Goal: Task Accomplishment & Management: Use online tool/utility

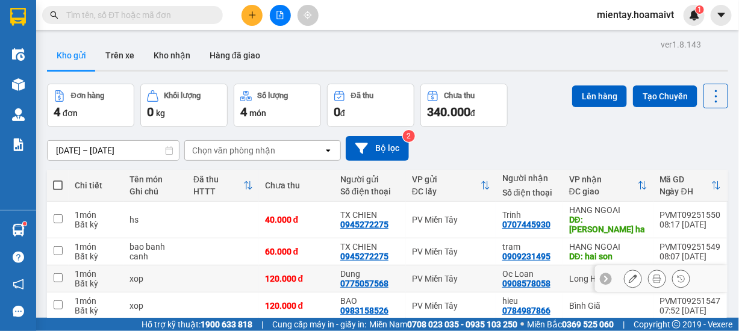
scroll to position [55, 0]
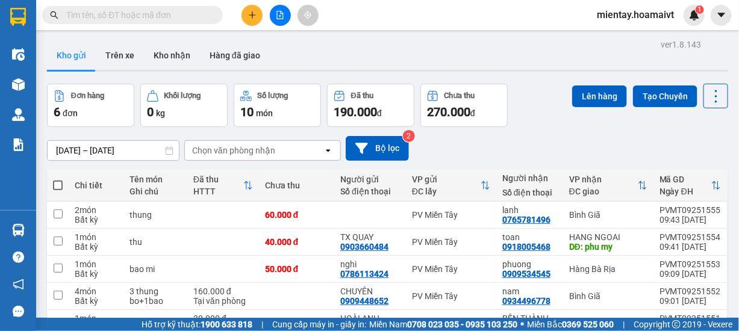
click at [267, 149] on div "Chọn văn phòng nhận" at bounding box center [233, 151] width 83 height 12
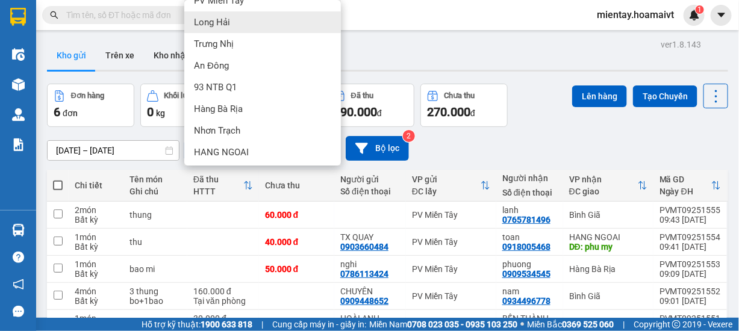
scroll to position [125, 0]
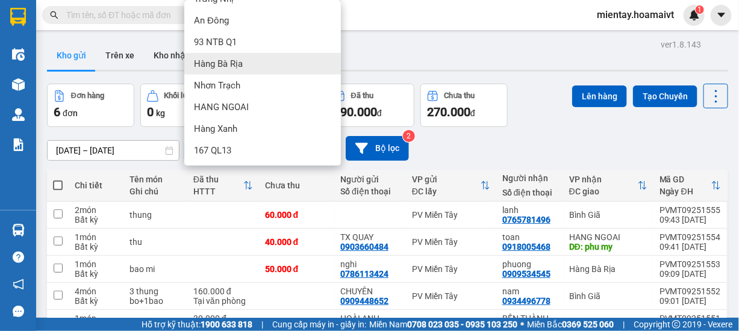
click at [249, 68] on div "Hàng Bà Rịa" at bounding box center [262, 64] width 157 height 22
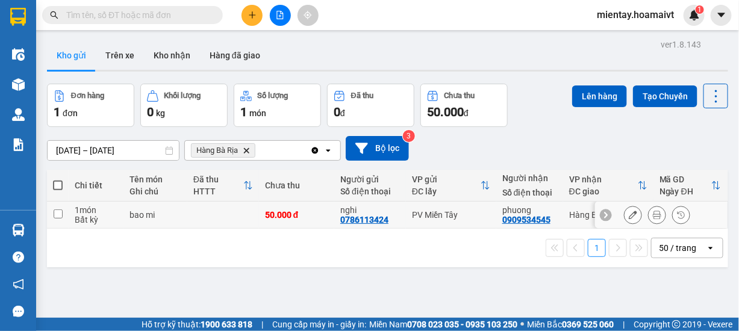
click at [201, 216] on td at bounding box center [223, 215] width 72 height 27
checkbox input "true"
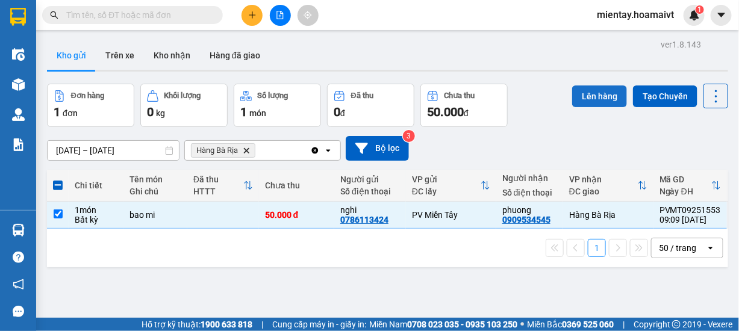
click at [586, 101] on button "Lên hàng" at bounding box center [599, 97] width 55 height 22
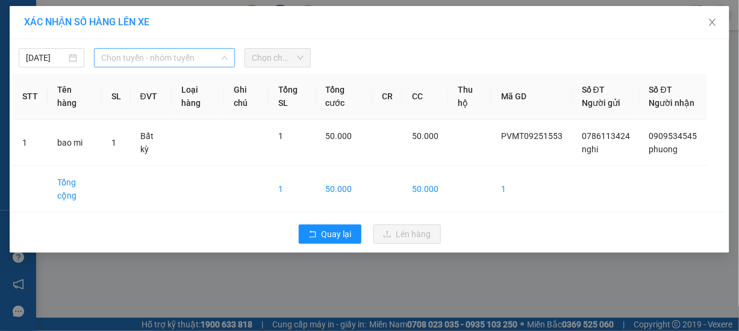
click at [174, 59] on span "Chọn tuyến - nhóm tuyến" at bounding box center [164, 58] width 127 height 18
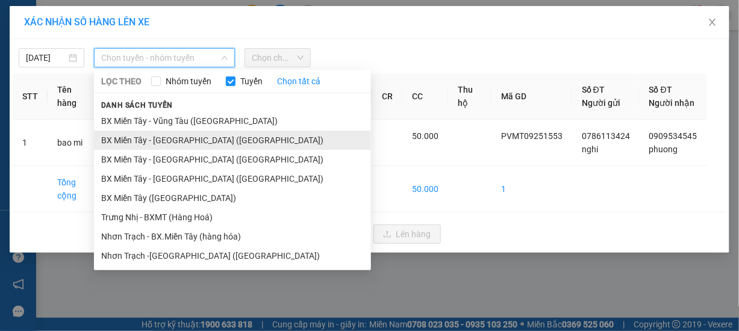
click at [156, 143] on li "BX Miền Tây - Bà Rịa (Hàng Hóa)" at bounding box center [232, 140] width 277 height 19
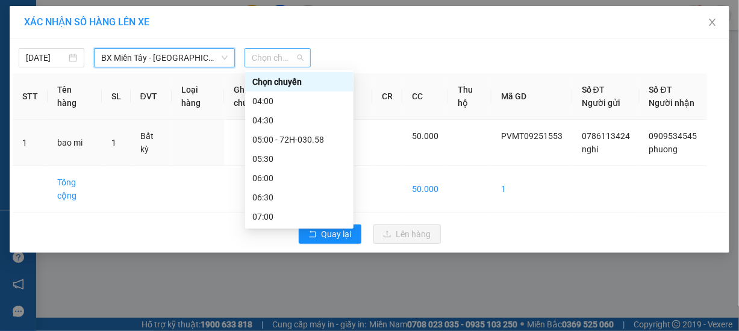
click at [270, 64] on span "Chọn chuyến" at bounding box center [277, 58] width 51 height 18
type input "9"
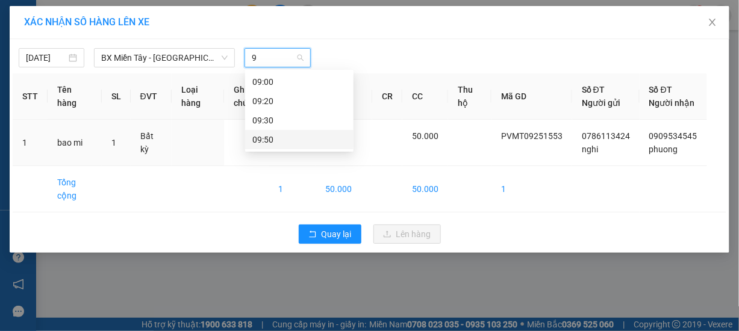
click at [275, 134] on div "09:50" at bounding box center [299, 139] width 94 height 13
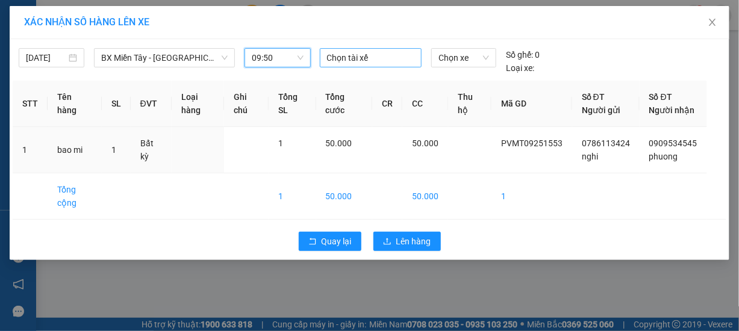
click at [358, 57] on div at bounding box center [371, 58] width 96 height 14
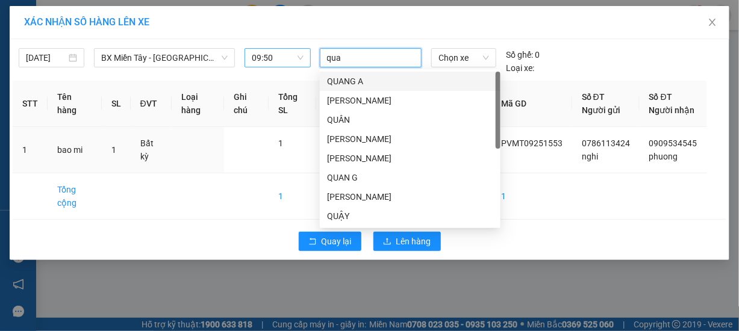
type input "quay"
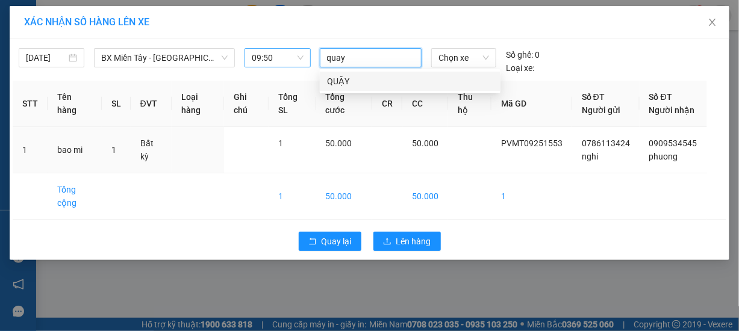
click at [346, 86] on div "QUẬY" at bounding box center [410, 81] width 166 height 13
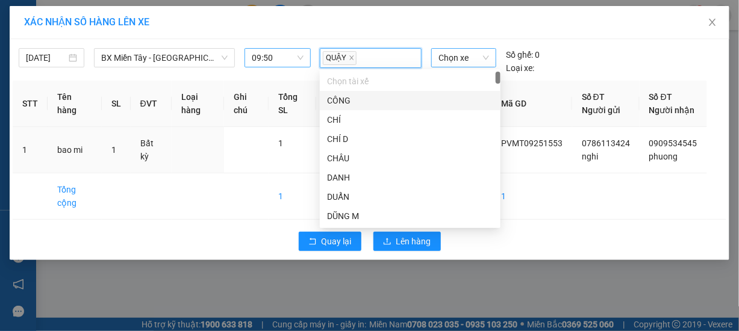
click at [449, 58] on span "Chọn xe" at bounding box center [464, 58] width 51 height 18
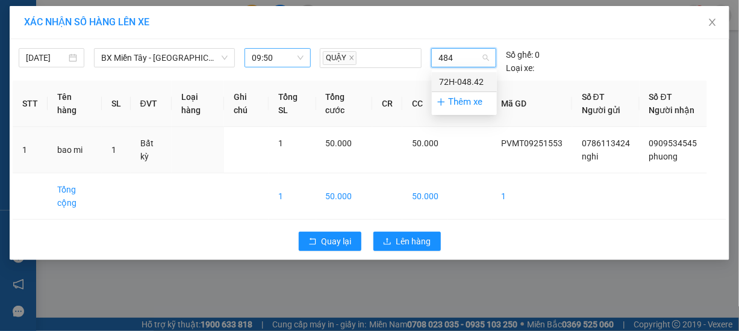
type input "4842"
click at [467, 78] on div "72H-048.42" at bounding box center [464, 81] width 51 height 13
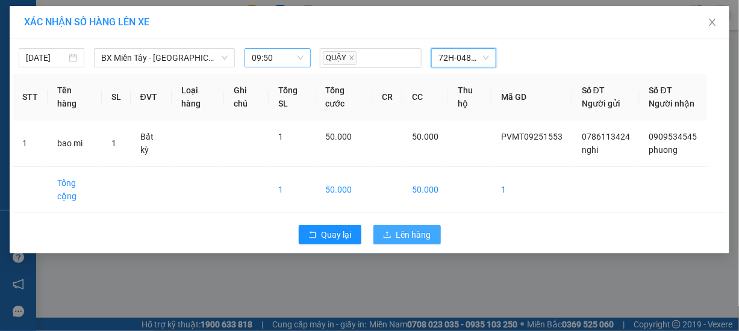
click at [405, 242] on span "Lên hàng" at bounding box center [413, 234] width 35 height 13
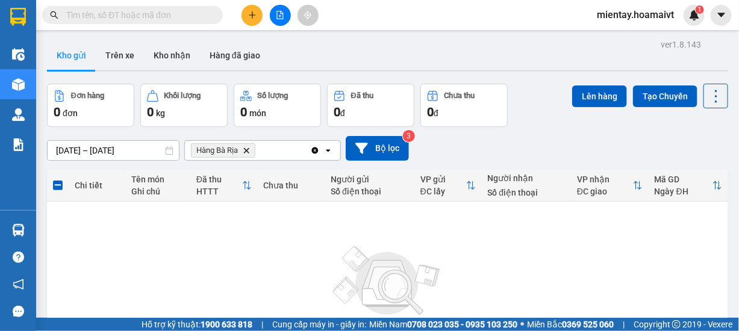
click at [249, 152] on icon "Hàng Bà Rịa, close by backspace" at bounding box center [246, 150] width 5 height 5
click at [254, 149] on div "Chọn văn phòng nhận" at bounding box center [233, 151] width 83 height 12
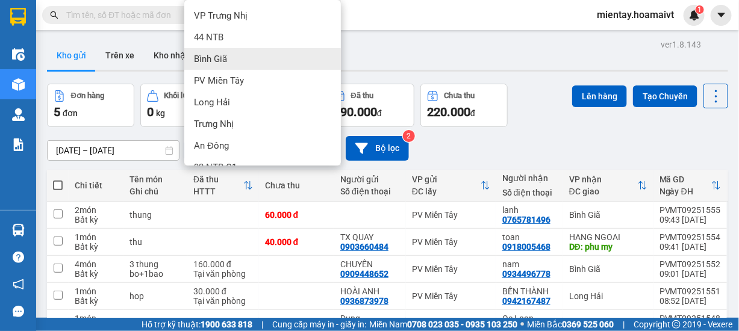
click at [248, 60] on div "Bình Giã" at bounding box center [262, 59] width 157 height 22
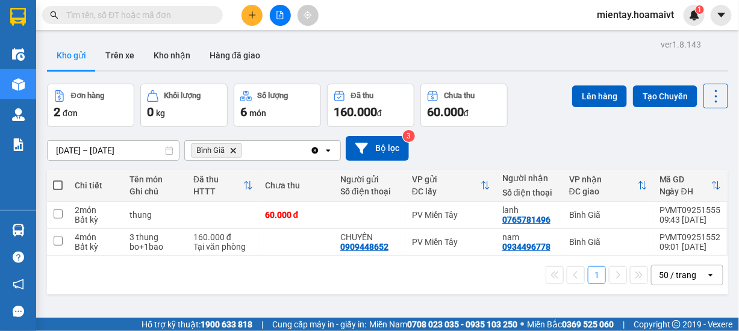
click at [60, 187] on span at bounding box center [58, 186] width 10 height 10
click at [58, 180] on input "checkbox" at bounding box center [58, 180] width 0 height 0
checkbox input "true"
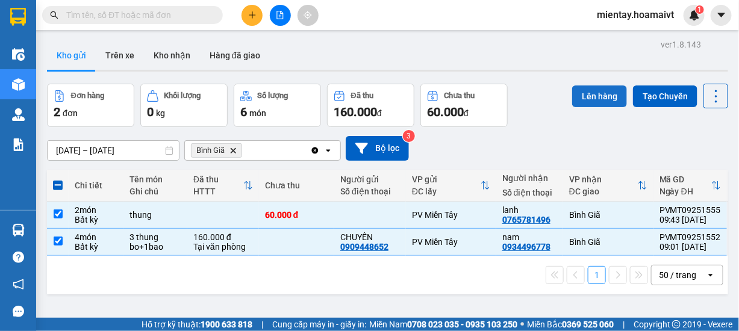
click at [584, 95] on button "Lên hàng" at bounding box center [599, 97] width 55 height 22
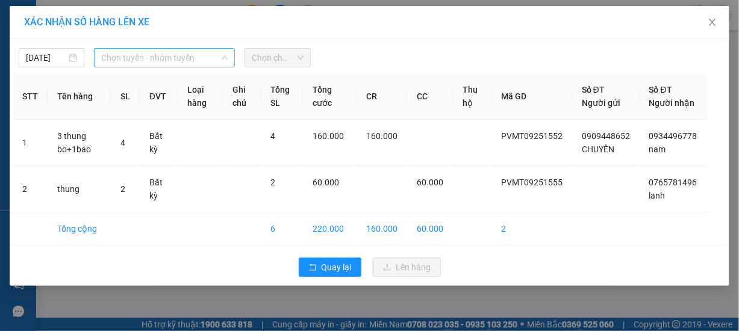
click at [164, 58] on span "Chọn tuyến - nhóm tuyến" at bounding box center [164, 58] width 127 height 18
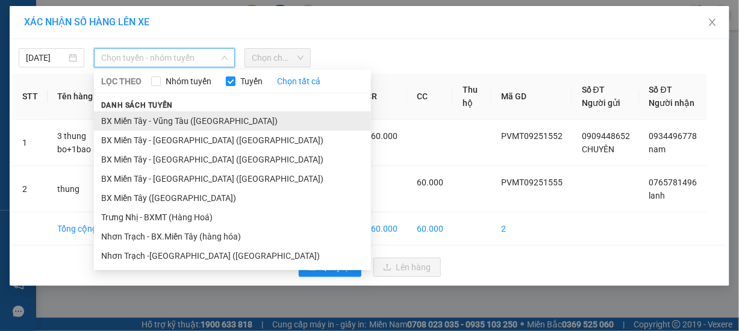
drag, startPoint x: 160, startPoint y: 137, endPoint x: 164, endPoint y: 125, distance: 13.3
click at [164, 125] on ul "BX Miền Tây - Vũng Tàu (Hàng Hóa) BX Miền Tây - Bà Rịa (Hàng Hóa) BX Miền Tây -…" at bounding box center [232, 188] width 277 height 154
click at [197, 113] on li "BX Miền Tây - Vũng Tàu ([GEOGRAPHIC_DATA])" at bounding box center [232, 120] width 277 height 19
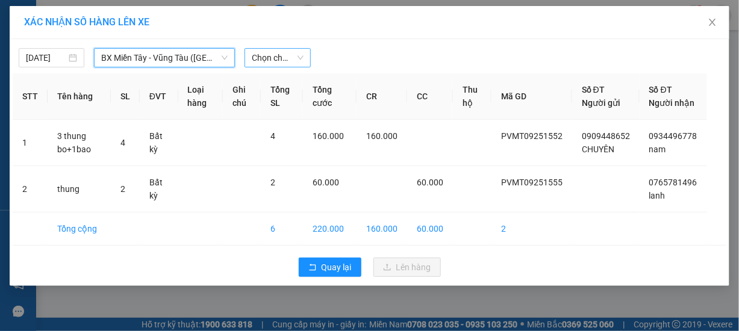
click at [272, 58] on span "Chọn chuyến" at bounding box center [277, 58] width 51 height 18
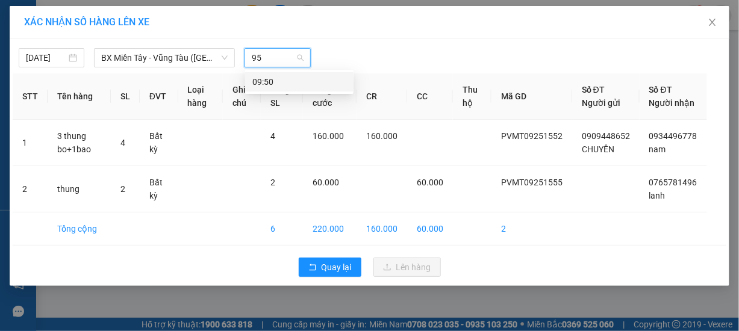
type input "950"
click at [293, 84] on div "09:50" at bounding box center [299, 81] width 94 height 13
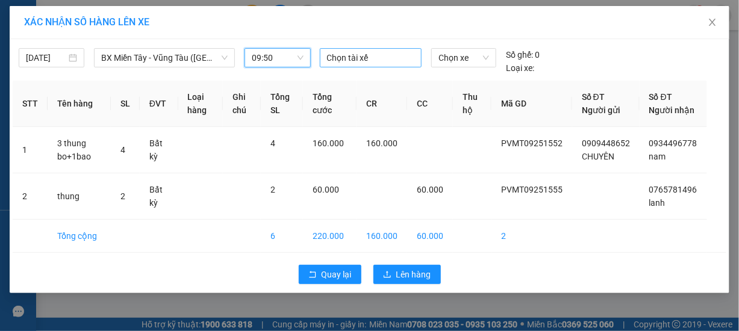
click at [352, 60] on div at bounding box center [371, 58] width 96 height 14
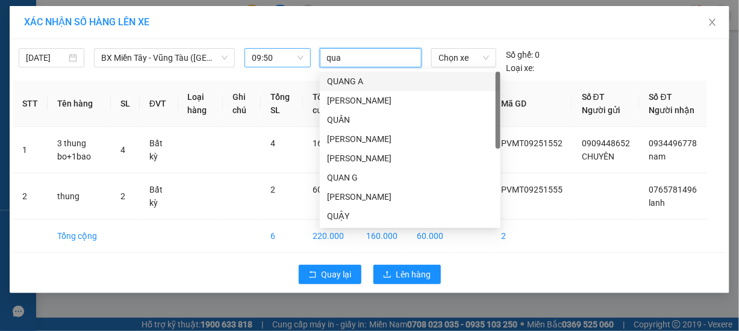
type input "quay"
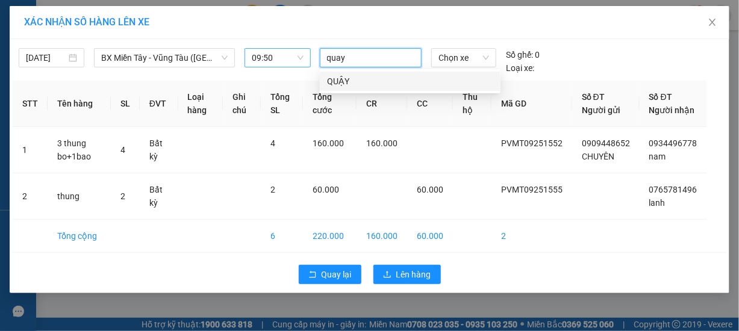
click at [346, 80] on div "QUẬY" at bounding box center [410, 81] width 166 height 13
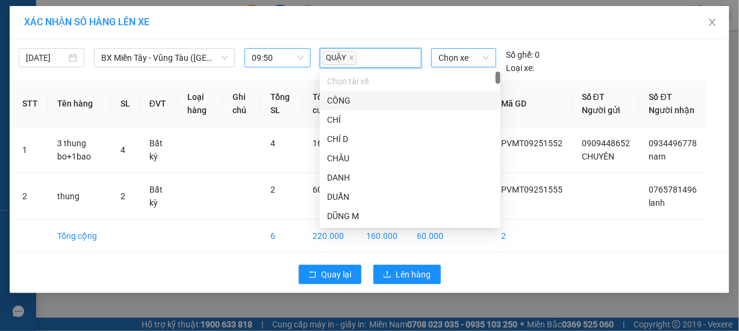
click at [460, 60] on span "Chọn xe" at bounding box center [464, 58] width 51 height 18
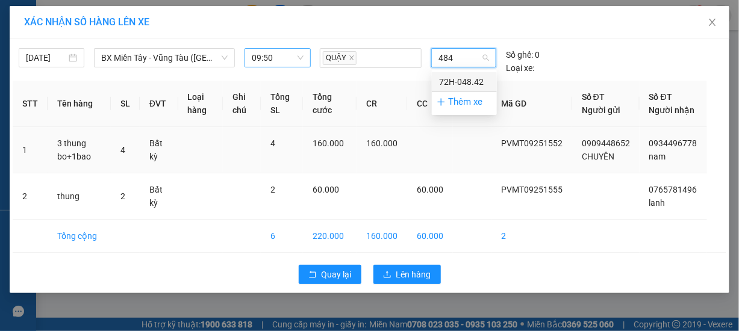
type input "4842"
click at [478, 84] on div "72H-048.42" at bounding box center [464, 81] width 51 height 13
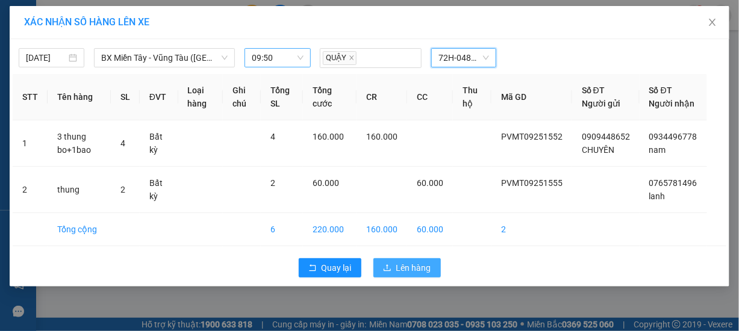
click at [414, 275] on span "Lên hàng" at bounding box center [413, 267] width 35 height 13
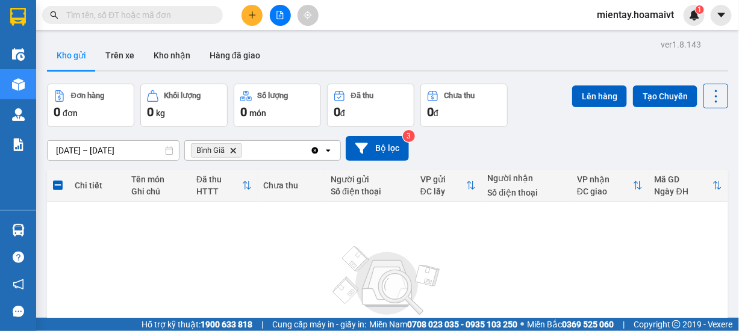
click at [235, 154] on span "Bình Giã Delete" at bounding box center [216, 150] width 51 height 14
click at [234, 151] on icon "Delete" at bounding box center [233, 150] width 7 height 7
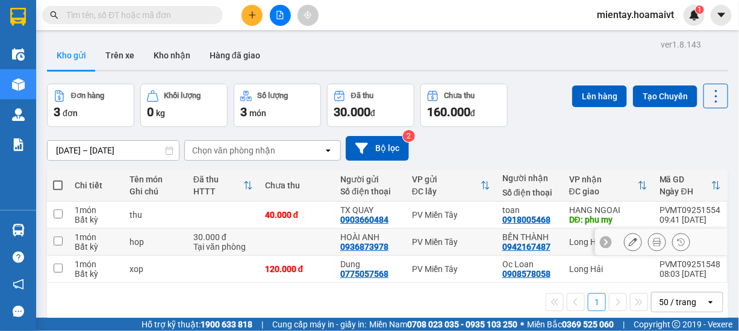
click at [260, 242] on td at bounding box center [296, 242] width 75 height 27
checkbox input "true"
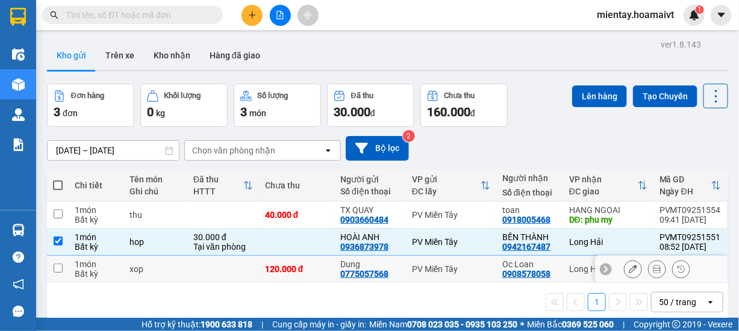
click at [231, 280] on td at bounding box center [223, 269] width 72 height 27
checkbox input "true"
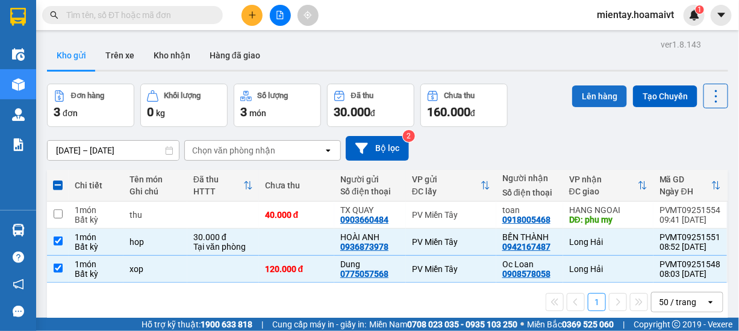
click at [603, 95] on button "Lên hàng" at bounding box center [599, 97] width 55 height 22
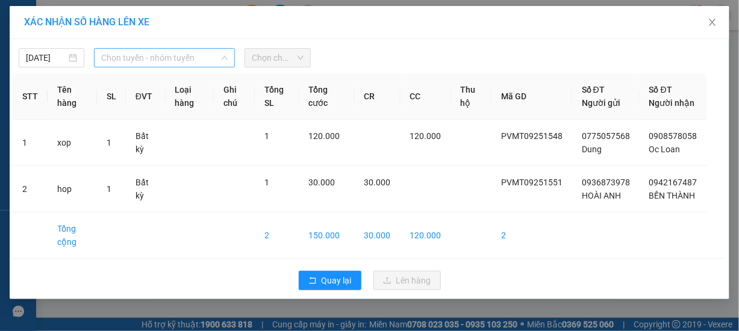
click at [171, 66] on span "Chọn tuyến - nhóm tuyến" at bounding box center [164, 58] width 127 height 18
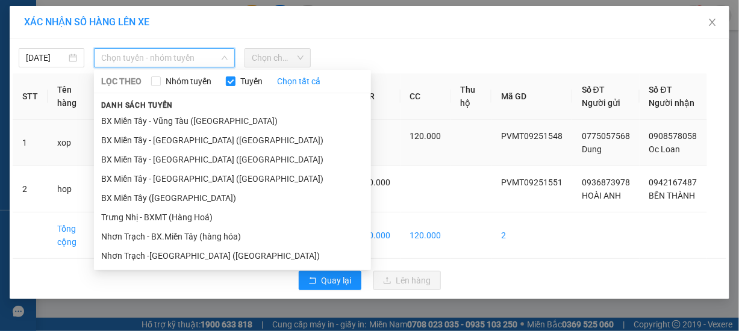
drag, startPoint x: 169, startPoint y: 180, endPoint x: 194, endPoint y: 157, distance: 34.1
click at [170, 180] on li "BX Miền Tây - [GEOGRAPHIC_DATA] ([GEOGRAPHIC_DATA])" at bounding box center [232, 178] width 277 height 19
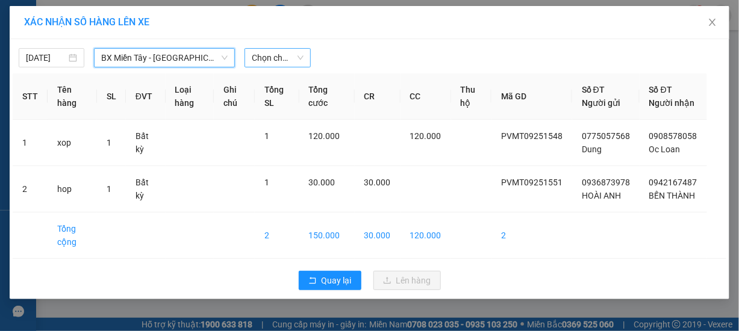
click at [270, 56] on span "Chọn chuyến" at bounding box center [277, 58] width 51 height 18
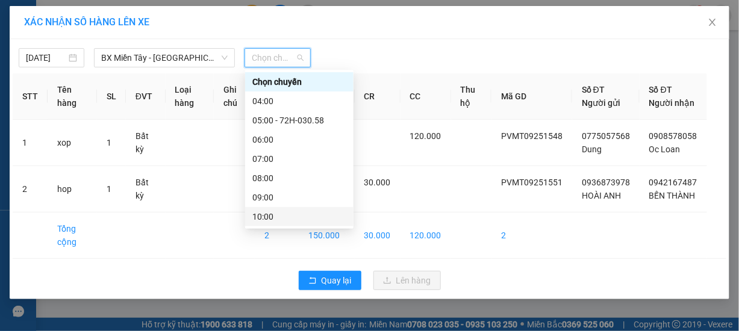
click at [269, 211] on div "10:00" at bounding box center [299, 216] width 94 height 13
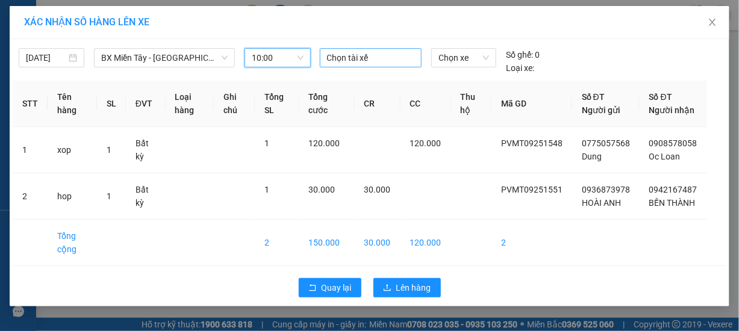
click at [355, 57] on div at bounding box center [371, 58] width 96 height 14
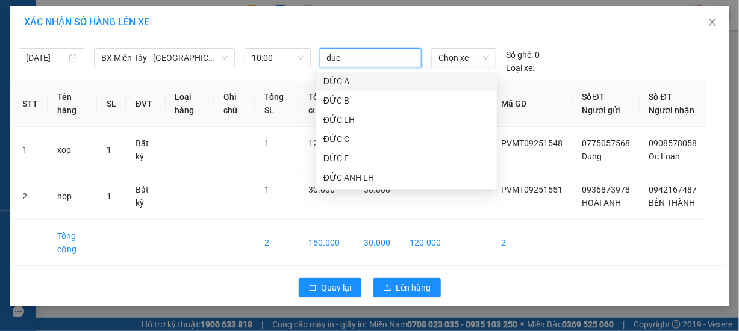
type input "duc a"
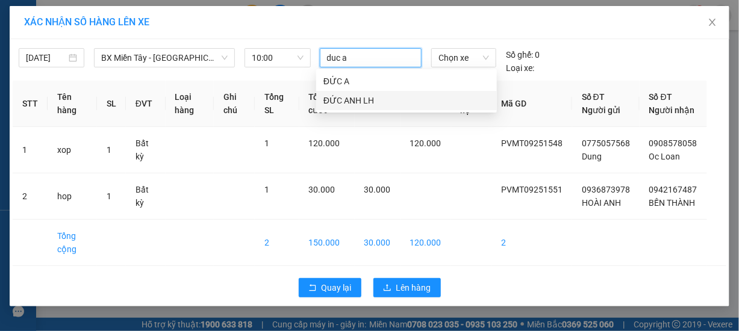
click at [348, 97] on div "ĐỨC ANH LH" at bounding box center [406, 100] width 166 height 13
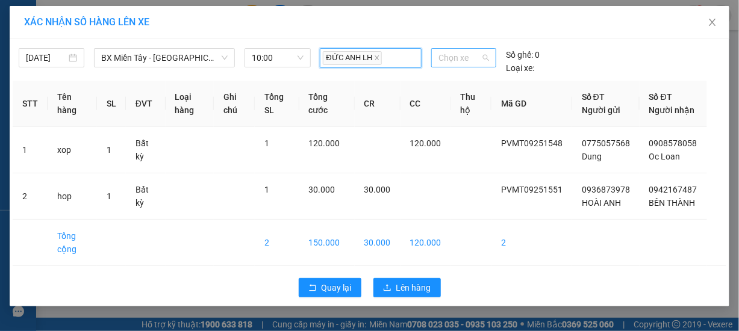
click at [454, 58] on span "Chọn xe" at bounding box center [464, 58] width 51 height 18
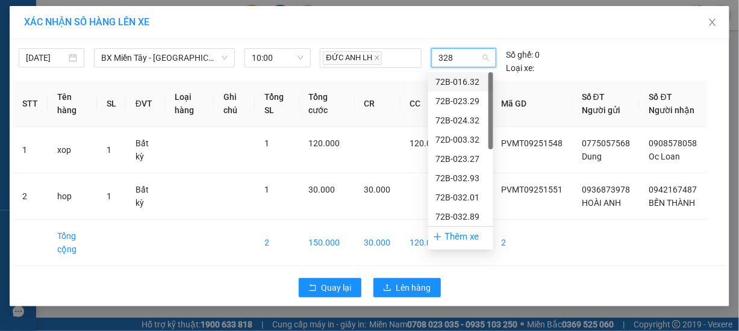
type input "3289"
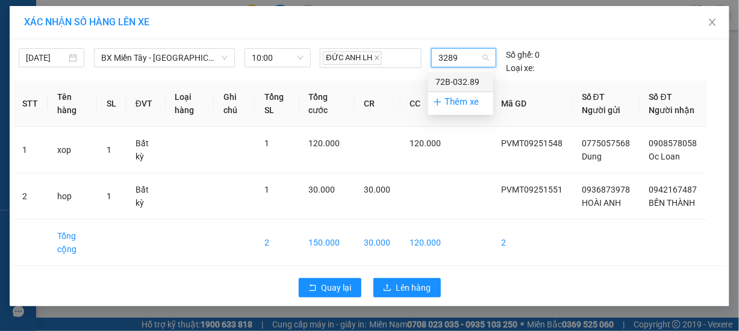
click at [467, 78] on div "72B-032.89" at bounding box center [461, 81] width 51 height 13
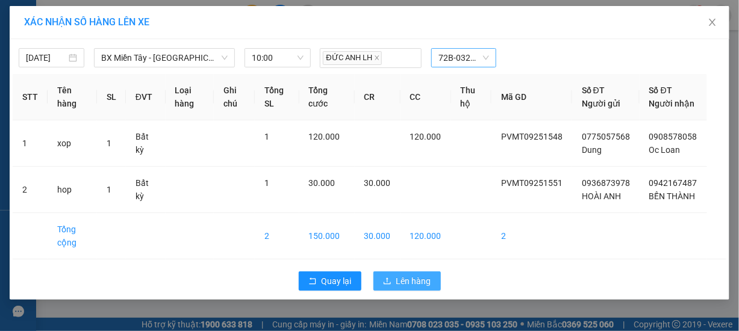
click at [412, 287] on span "Lên hàng" at bounding box center [413, 281] width 35 height 13
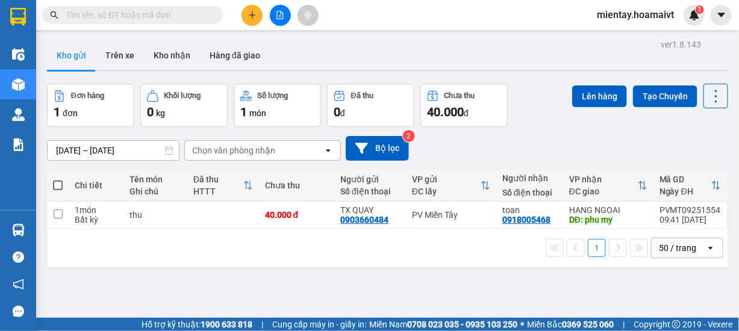
drag, startPoint x: 413, startPoint y: 280, endPoint x: 358, endPoint y: 40, distance: 245.5
click at [355, 41] on div "Kho gửi Trên xe Kho nhận Hàng đã giao" at bounding box center [387, 57] width 681 height 32
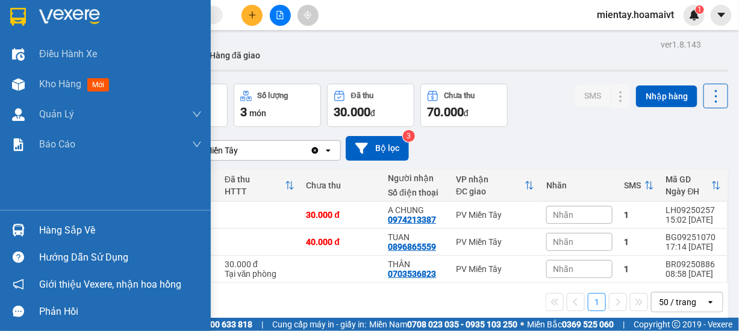
click at [72, 236] on div "Hàng sắp về" at bounding box center [120, 231] width 163 height 18
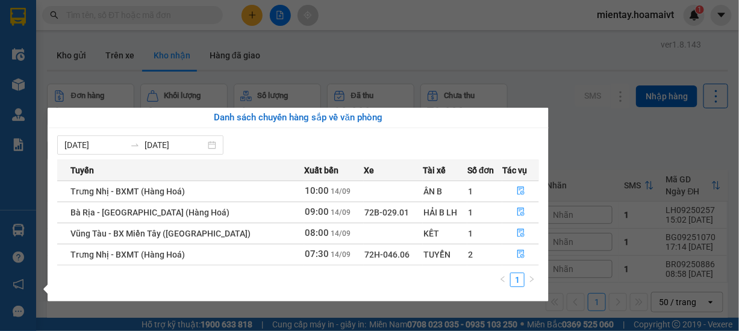
click at [393, 57] on section "Kết quả tìm kiếm ( 0 ) Bộ lọc No Data mientay.hoamaivt 1 Điều hành xe Kho hàng …" at bounding box center [369, 165] width 739 height 331
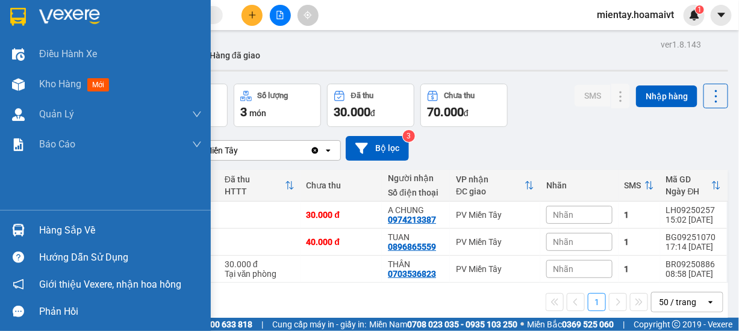
click at [70, 229] on div "Hàng sắp về" at bounding box center [120, 231] width 163 height 18
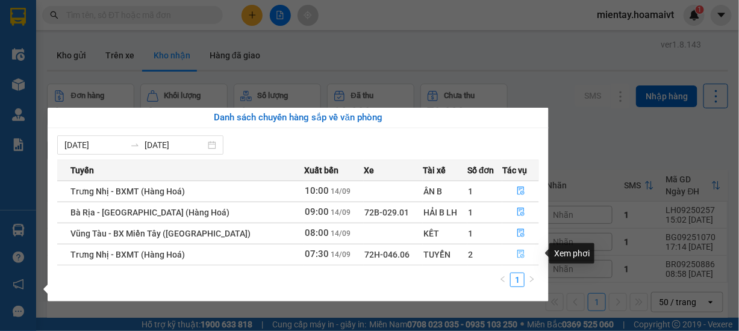
click at [523, 254] on button "button" at bounding box center [521, 254] width 36 height 19
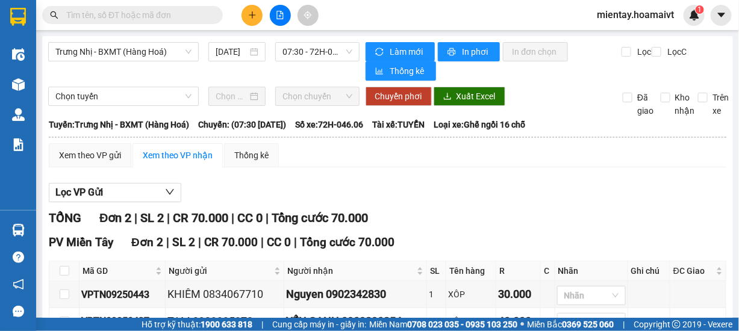
scroll to position [77, 0]
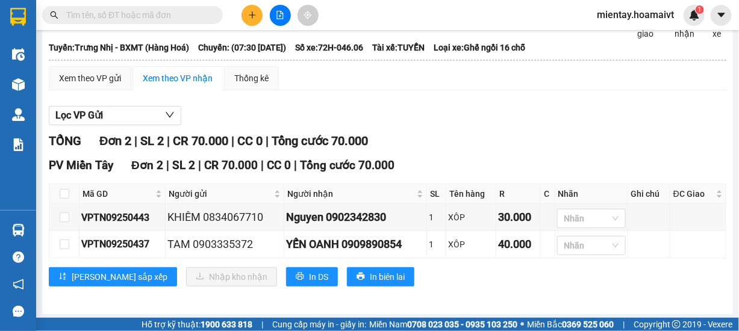
click at [138, 12] on input "text" at bounding box center [137, 14] width 142 height 13
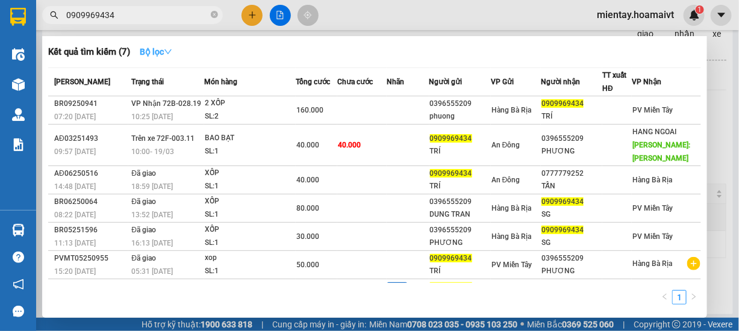
type input "0909969434"
click at [152, 60] on button "Bộ lọc" at bounding box center [156, 51] width 52 height 19
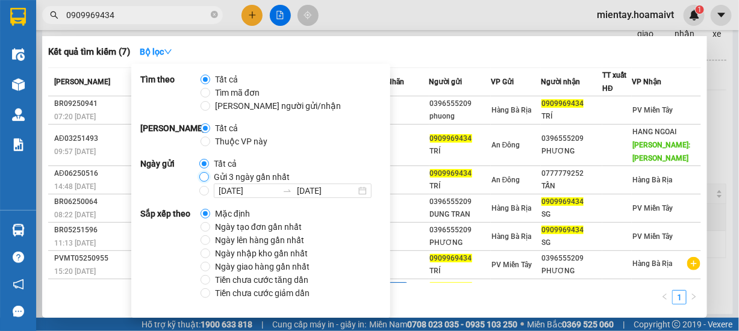
click at [201, 173] on input "Gửi 3 ngày gần nhất" at bounding box center [204, 177] width 10 height 10
radio input "true"
radio input "false"
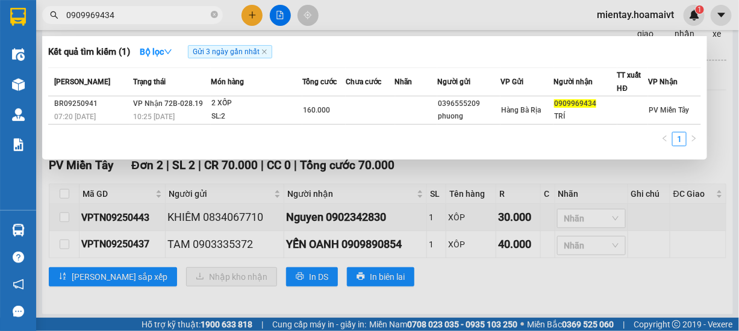
click at [531, 136] on div "1" at bounding box center [374, 143] width 653 height 22
click at [264, 52] on icon "close" at bounding box center [264, 51] width 5 height 5
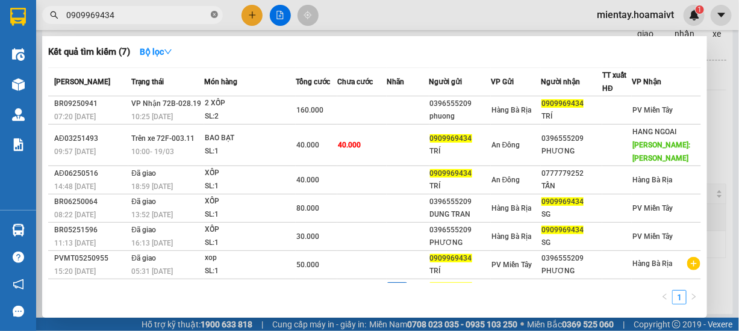
click at [213, 19] on span at bounding box center [214, 15] width 7 height 11
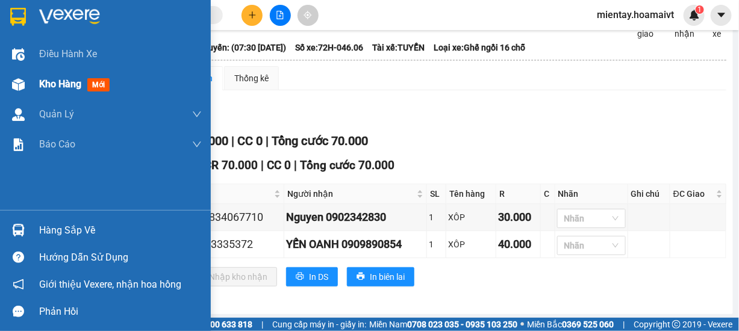
click at [63, 86] on span "Kho hàng" at bounding box center [60, 83] width 42 height 11
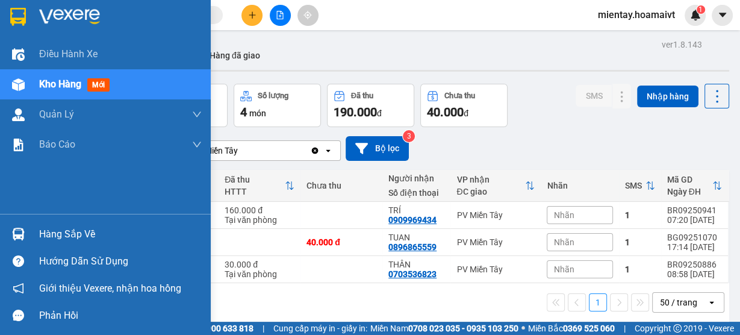
click at [52, 242] on div "Hàng sắp về" at bounding box center [120, 234] width 163 height 18
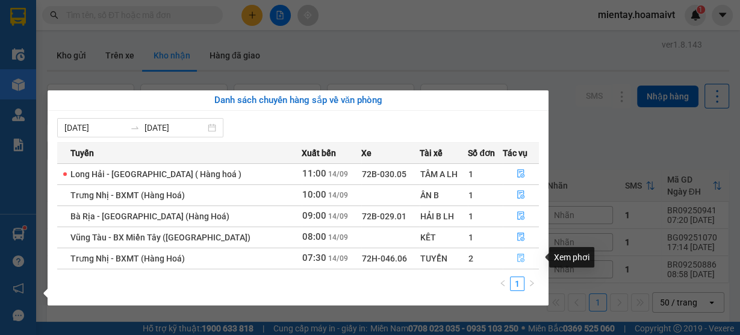
click at [519, 255] on icon "file-done" at bounding box center [521, 258] width 8 height 8
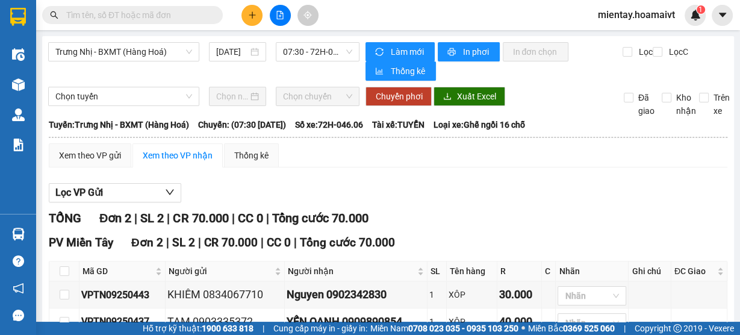
scroll to position [73, 0]
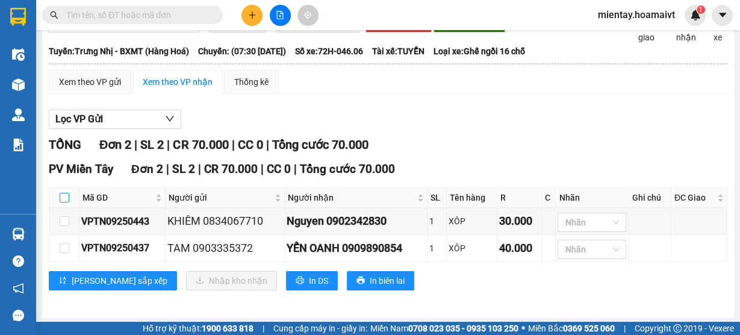
click at [63, 198] on input "checkbox" at bounding box center [65, 198] width 10 height 10
checkbox input "true"
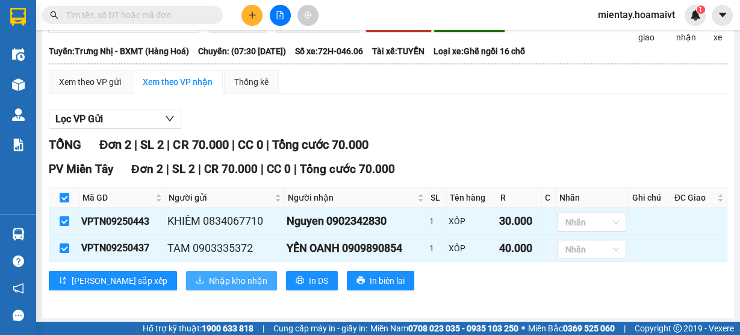
click at [209, 281] on span "Nhập kho nhận" at bounding box center [238, 280] width 58 height 13
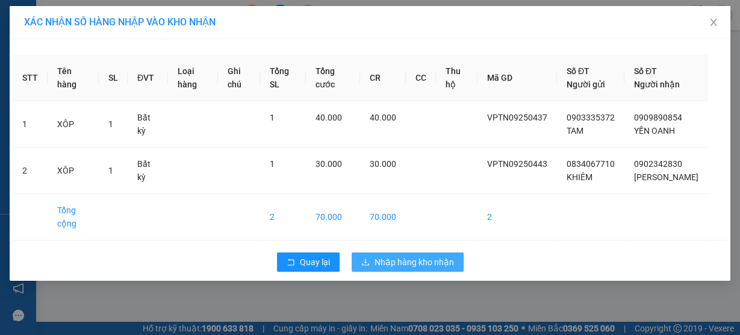
click at [417, 269] on span "Nhập hàng kho nhận" at bounding box center [415, 261] width 80 height 13
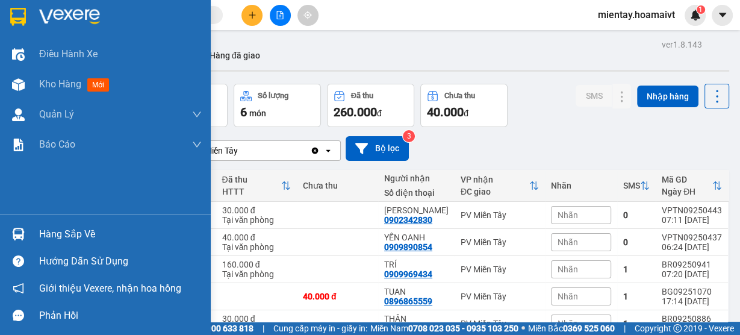
click at [77, 251] on div "Hướng dẫn sử dụng" at bounding box center [105, 261] width 211 height 27
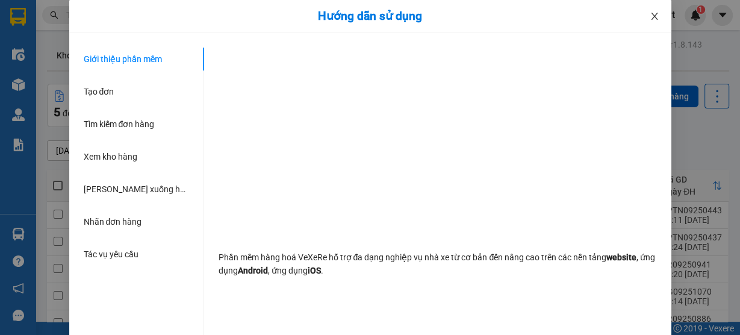
click at [653, 19] on icon "close" at bounding box center [655, 16] width 10 height 10
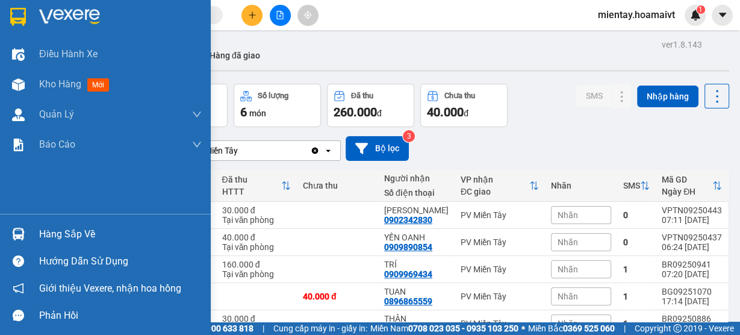
click at [51, 231] on div "Hàng sắp về" at bounding box center [120, 234] width 163 height 18
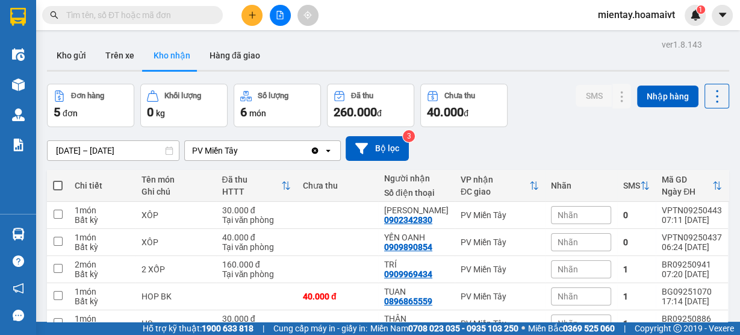
click at [390, 64] on section "Kết quả tìm kiếm ( 7 ) Bộ lọc Mã ĐH Trạng thái Món hàng Tổng cước Chưa cước Nhã…" at bounding box center [370, 167] width 740 height 335
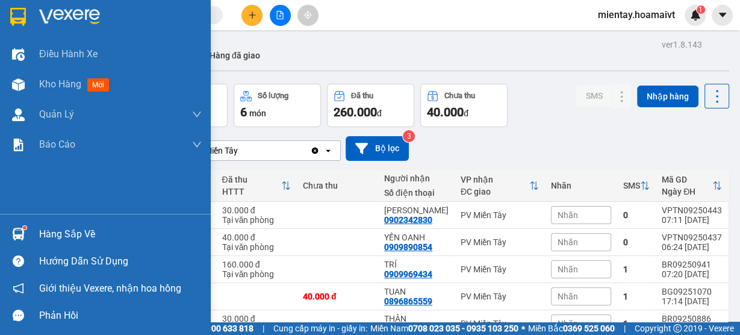
click at [66, 237] on div "Hàng sắp về" at bounding box center [120, 234] width 163 height 18
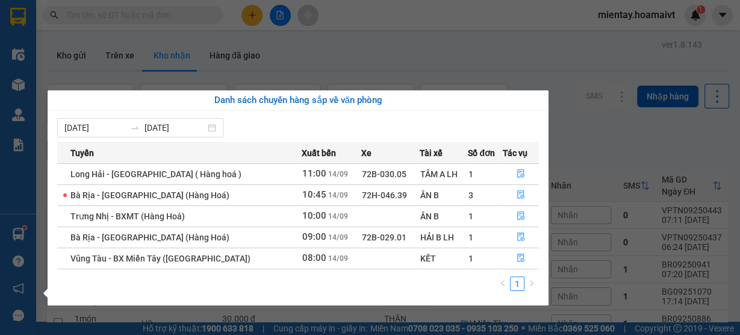
click at [414, 52] on section "Kết quả tìm kiếm ( 7 ) Bộ lọc Mã ĐH Trạng thái Món hàng Tổng cước Chưa cước Nhã…" at bounding box center [370, 167] width 740 height 335
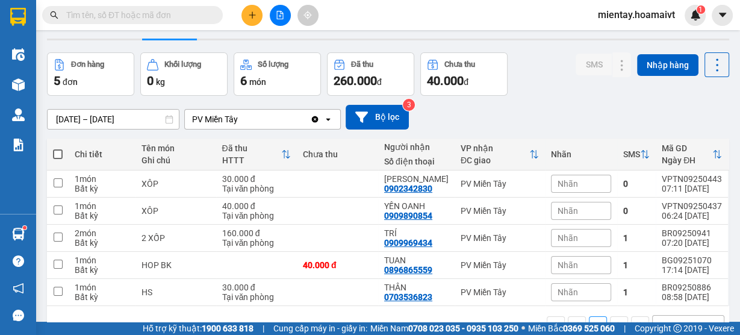
scroll to position [48, 0]
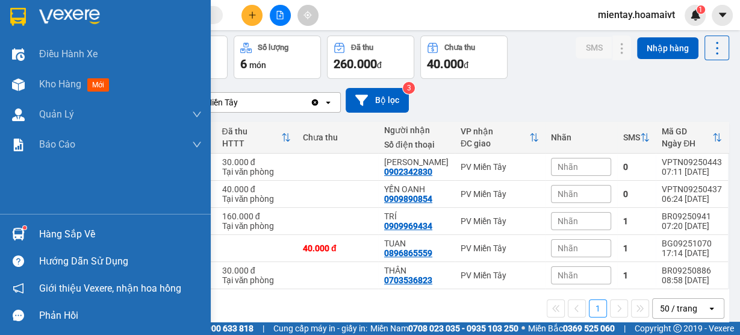
click at [51, 231] on div "Hàng sắp về" at bounding box center [120, 234] width 163 height 18
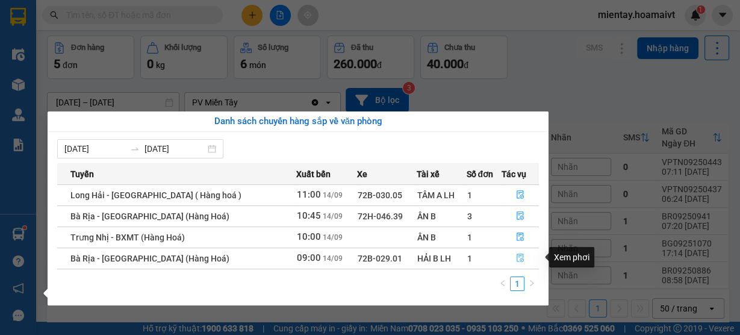
click at [516, 254] on icon "file-done" at bounding box center [520, 258] width 8 height 8
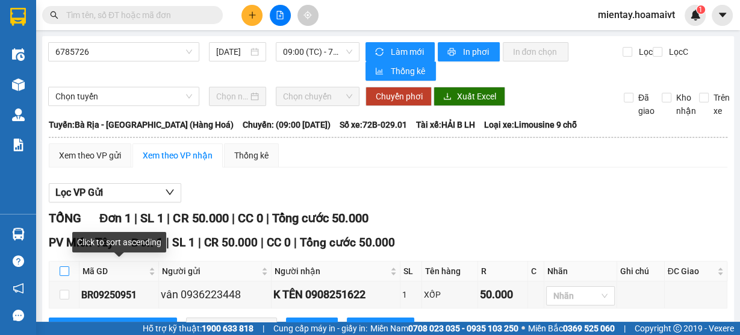
click at [66, 267] on input "checkbox" at bounding box center [65, 271] width 10 height 10
checkbox input "true"
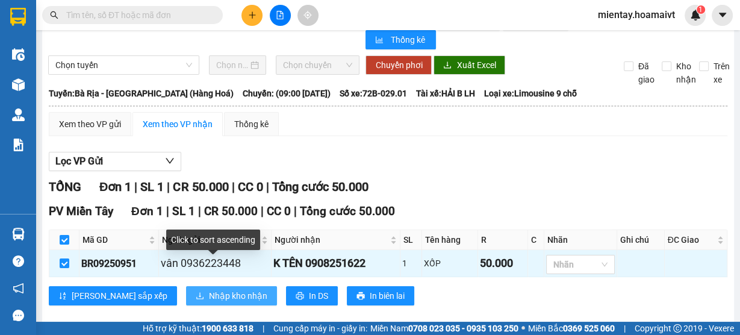
scroll to position [47, 0]
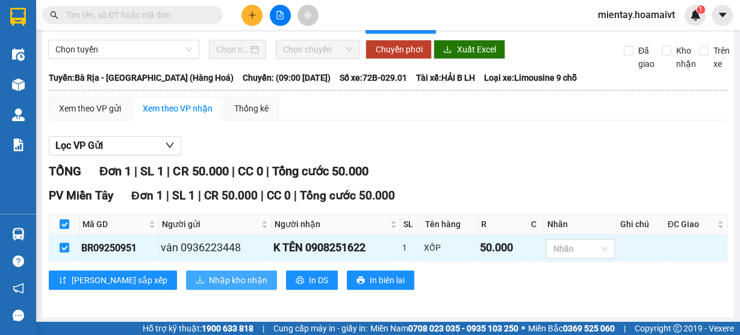
click at [209, 277] on span "Nhập kho nhận" at bounding box center [238, 279] width 58 height 13
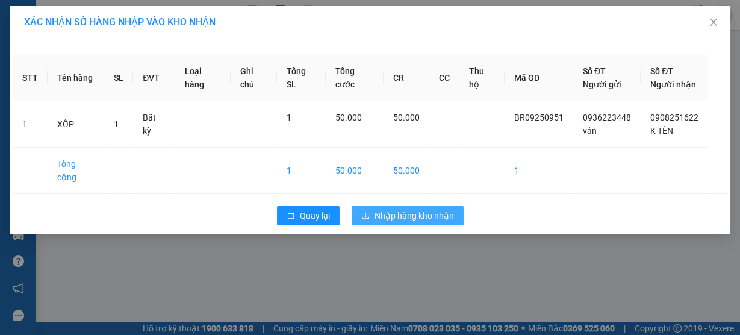
click at [425, 209] on span "Nhập hàng kho nhận" at bounding box center [415, 215] width 80 height 13
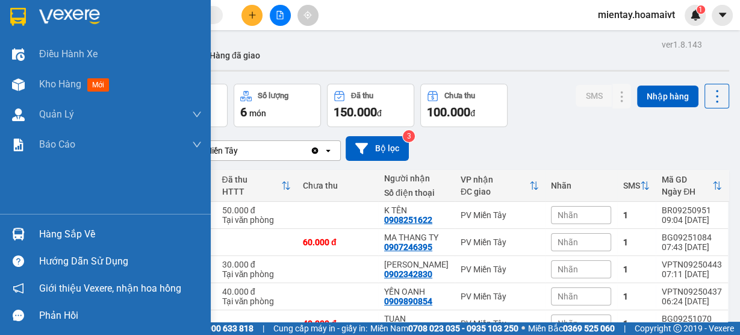
click at [59, 228] on div "Hàng sắp về" at bounding box center [120, 234] width 163 height 18
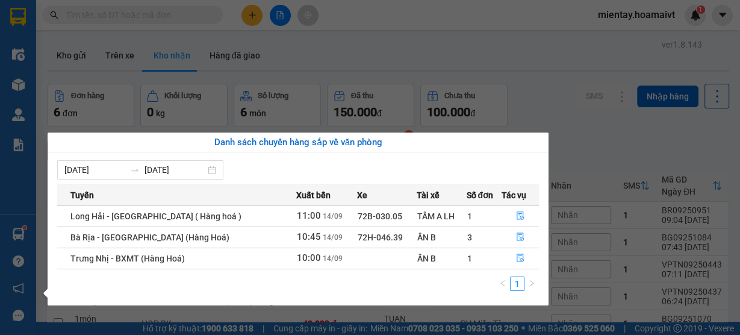
click at [413, 54] on section "Kết quả tìm kiếm ( 7 ) Bộ lọc Mã ĐH Trạng thái Món hàng Tổng cước Chưa cước Nhã…" at bounding box center [370, 167] width 740 height 335
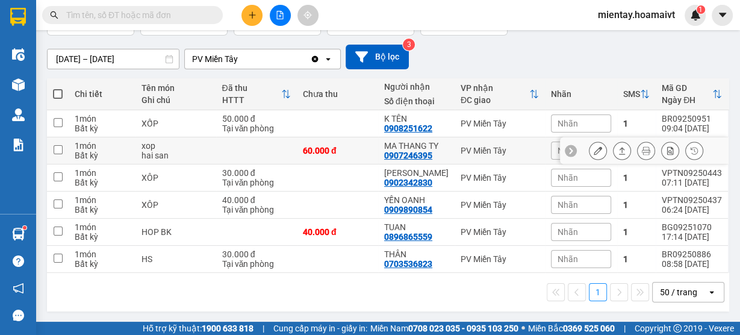
scroll to position [92, 0]
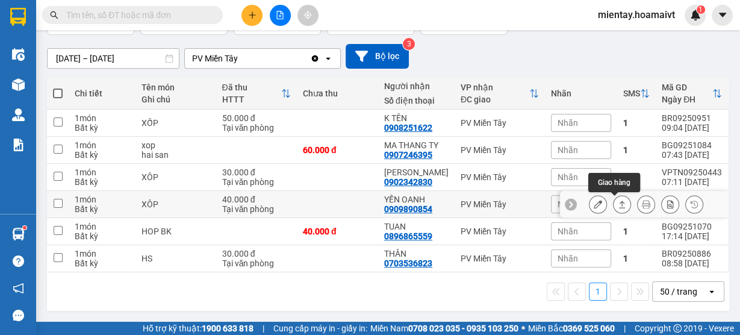
click at [614, 205] on button at bounding box center [622, 204] width 17 height 21
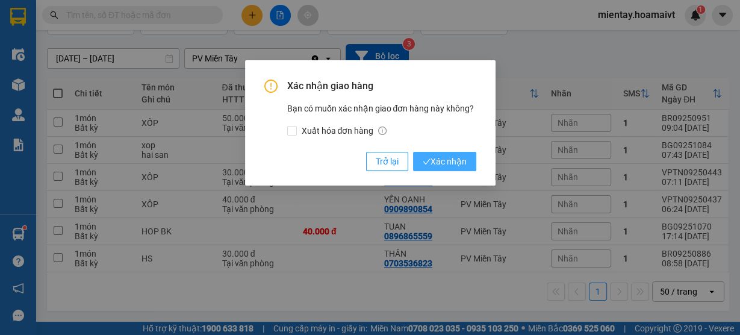
click at [454, 161] on span "Xác nhận" at bounding box center [445, 161] width 44 height 13
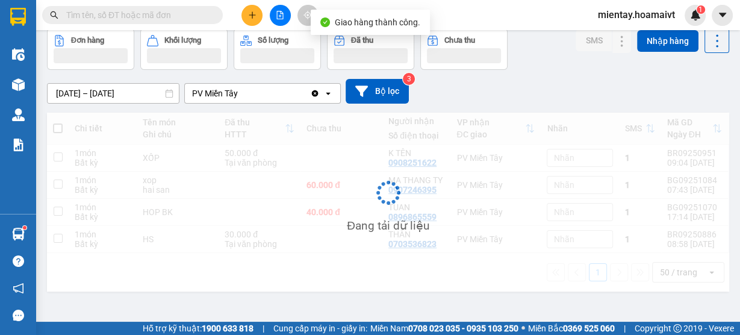
scroll to position [55, 0]
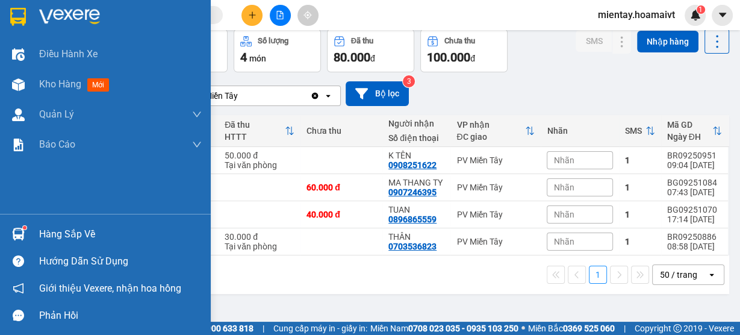
click at [58, 236] on div "Hàng sắp về" at bounding box center [120, 234] width 163 height 18
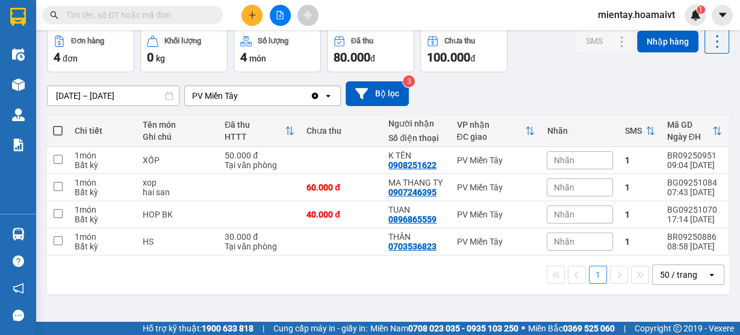
click at [433, 22] on section "Kết quả tìm kiếm ( 7 ) Bộ lọc Mã ĐH Trạng thái Món hàng Tổng cước Chưa cước Nhã…" at bounding box center [370, 167] width 740 height 335
click at [106, 13] on input "text" at bounding box center [137, 14] width 142 height 13
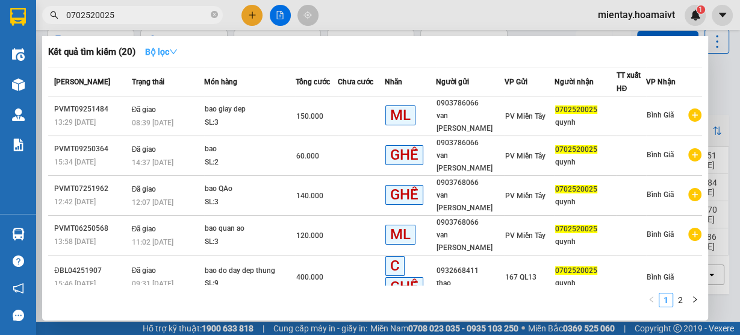
type input "0702520025"
click at [166, 52] on strong "Bộ lọc" at bounding box center [161, 52] width 33 height 10
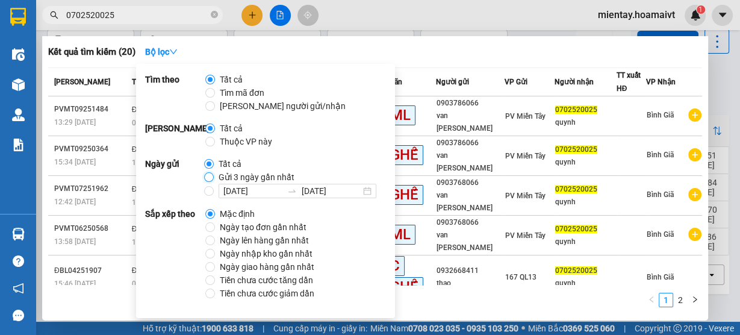
click at [210, 173] on input "Gửi 3 ngày gần nhất" at bounding box center [209, 177] width 10 height 10
radio input "true"
radio input "false"
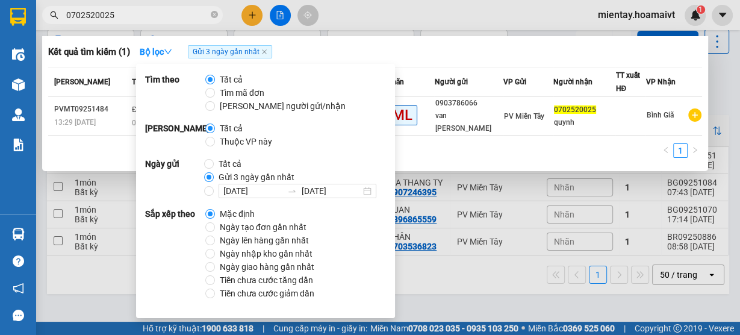
click at [483, 145] on div "1" at bounding box center [375, 154] width 654 height 22
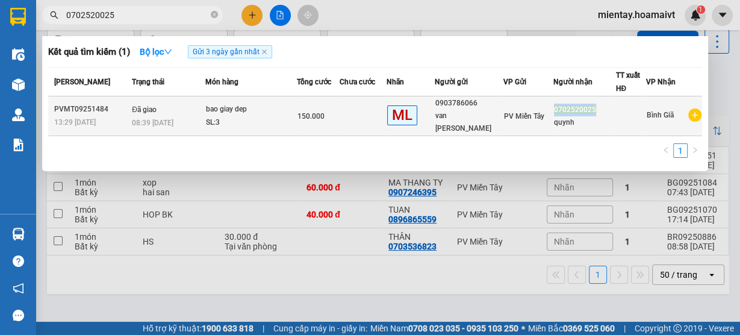
drag, startPoint x: 553, startPoint y: 104, endPoint x: 598, endPoint y: 106, distance: 45.2
click at [598, 106] on div "0702520025" at bounding box center [584, 110] width 61 height 13
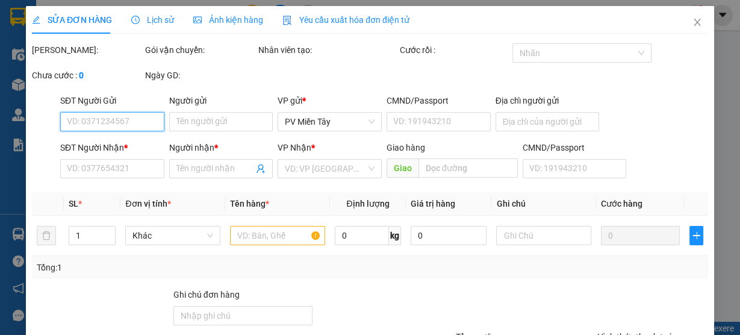
type input "0903786066"
type input "van tan phu"
type input "087086003089"
type input "0702520025"
type input "quynh"
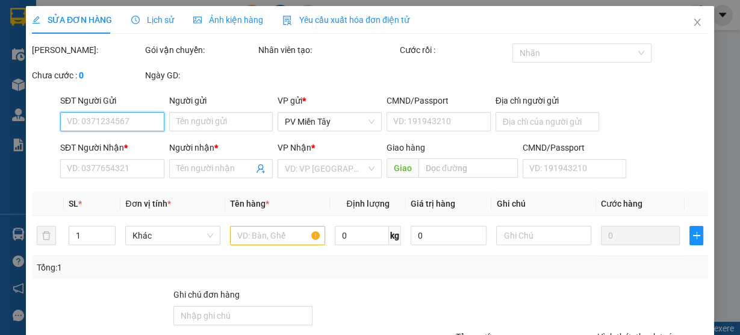
type input "150.000"
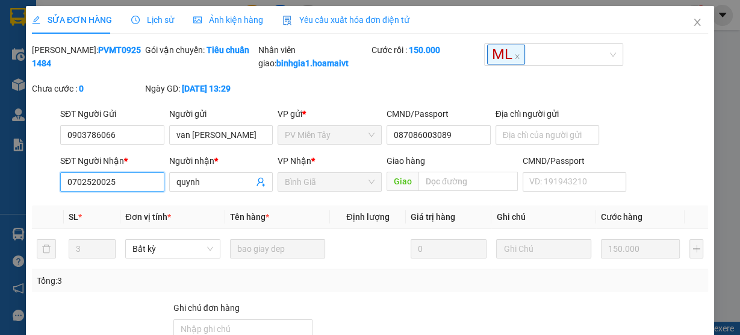
drag, startPoint x: 125, startPoint y: 193, endPoint x: 20, endPoint y: 204, distance: 106.0
click at [20, 204] on div "SỬA ĐƠN HÀNG Lịch sử Ảnh kiện hàng Yêu cầu xuất hóa đơn điện tử Total Paid Fee …" at bounding box center [370, 167] width 740 height 335
click at [154, 25] on div "Lịch sử" at bounding box center [152, 19] width 43 height 13
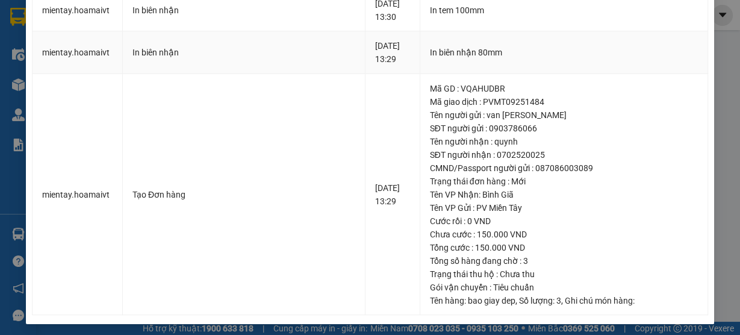
scroll to position [505, 0]
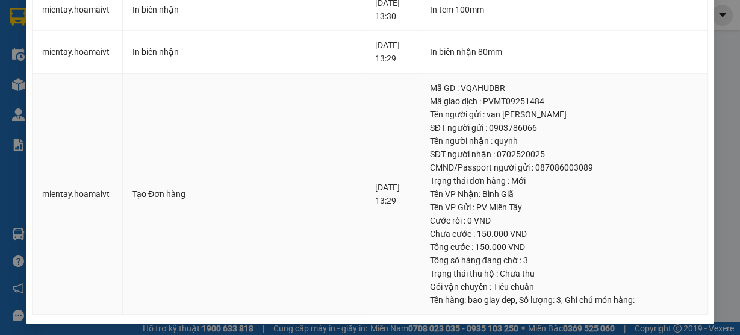
drag, startPoint x: 684, startPoint y: 123, endPoint x: 654, endPoint y: 119, distance: 30.3
click at [684, 123] on div "SĐT người gửi : 0903786066" at bounding box center [564, 127] width 268 height 13
click at [652, 95] on div "Mã giao dịch : PVMT09251484" at bounding box center [564, 101] width 268 height 13
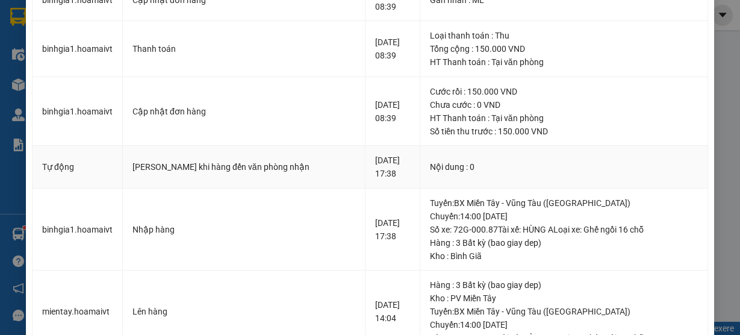
scroll to position [0, 0]
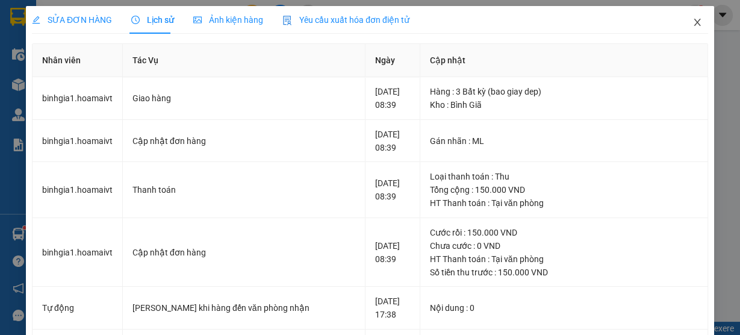
click at [693, 20] on icon "close" at bounding box center [698, 22] width 10 height 10
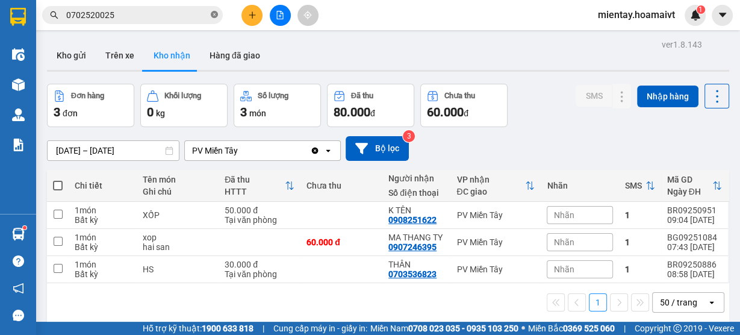
click at [214, 14] on icon "close-circle" at bounding box center [214, 14] width 7 height 7
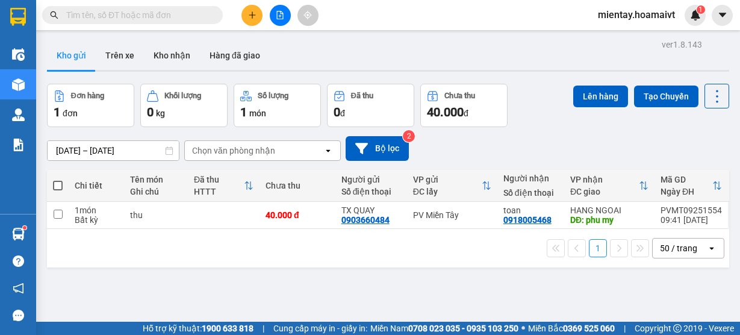
click at [173, 56] on button "Kho nhận" at bounding box center [172, 55] width 56 height 29
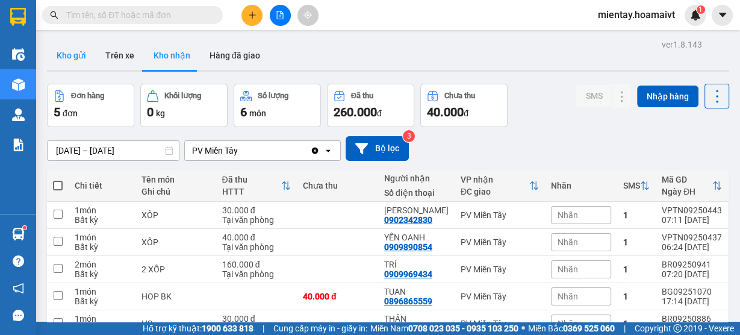
click at [78, 63] on button "Kho gửi" at bounding box center [71, 55] width 49 height 29
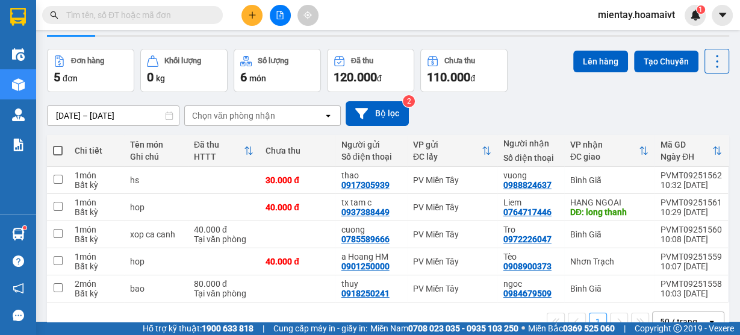
scroll to position [65, 0]
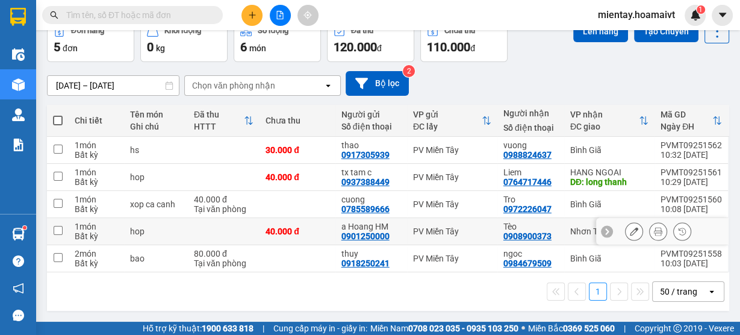
click at [233, 235] on td at bounding box center [224, 231] width 72 height 27
checkbox input "true"
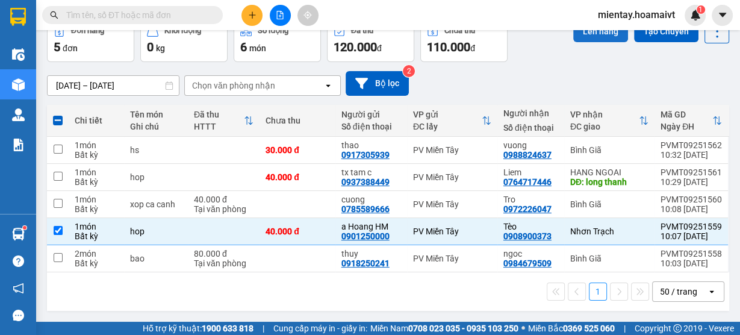
click at [591, 31] on button "Lên hàng" at bounding box center [600, 31] width 55 height 22
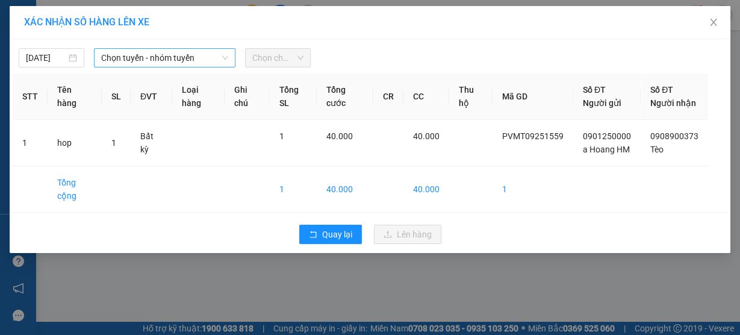
click at [204, 52] on span "Chọn tuyến - nhóm tuyến" at bounding box center [164, 58] width 127 height 18
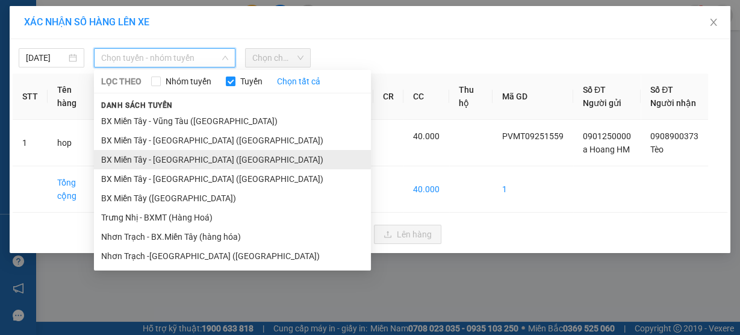
click at [194, 159] on li "BX Miền Tây - Nhơn Trạch (Hàng Hoá)" at bounding box center [232, 159] width 277 height 19
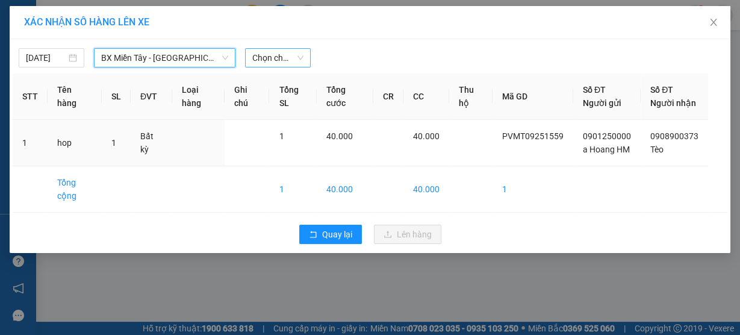
click at [268, 57] on span "Chọn chuyến" at bounding box center [277, 58] width 51 height 18
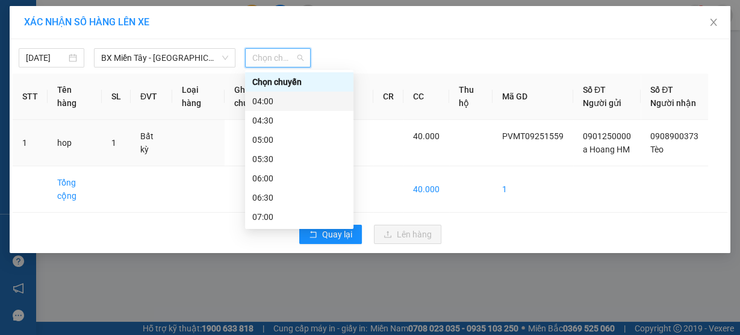
click at [287, 104] on div "04:00" at bounding box center [299, 101] width 94 height 13
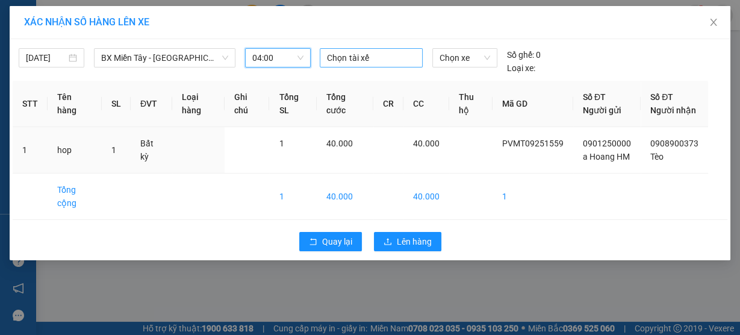
click at [358, 57] on div at bounding box center [371, 58] width 96 height 14
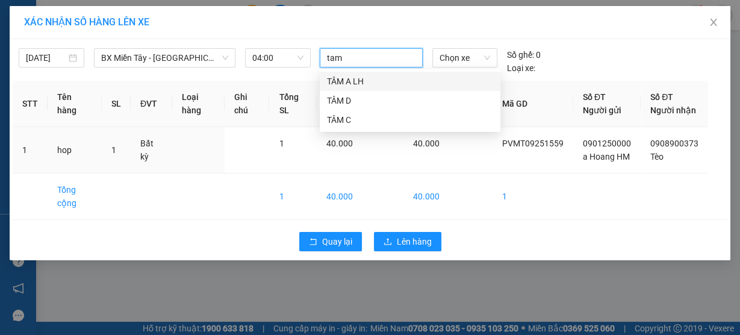
type input "tam c"
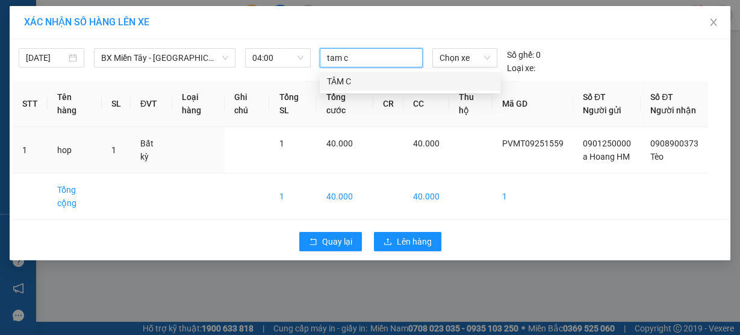
click at [357, 78] on div "TÂM C" at bounding box center [410, 81] width 166 height 13
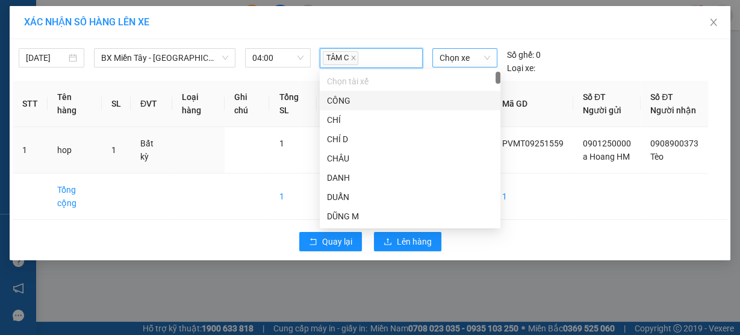
click at [449, 54] on span "Chọn xe" at bounding box center [465, 58] width 51 height 18
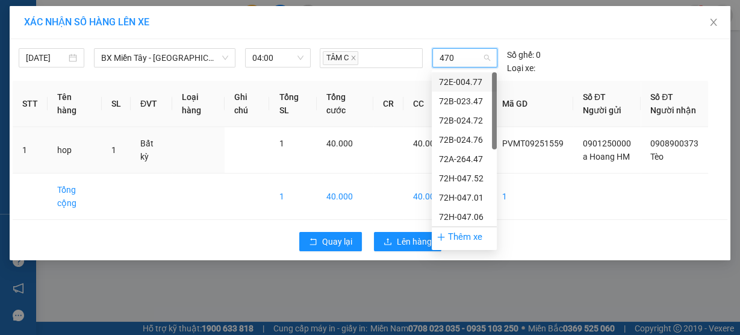
type input "4705"
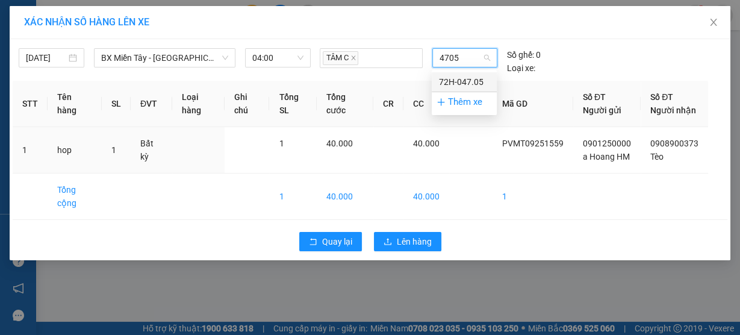
drag, startPoint x: 452, startPoint y: 77, endPoint x: 453, endPoint y: 83, distance: 6.1
click at [452, 77] on div "72H-047.05" at bounding box center [464, 81] width 51 height 13
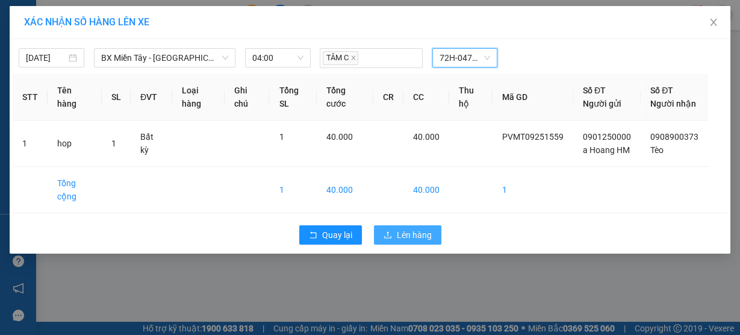
click at [424, 242] on span "Lên hàng" at bounding box center [414, 234] width 35 height 13
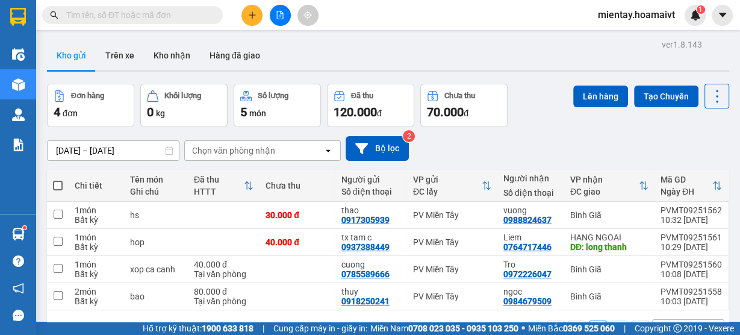
click at [245, 151] on div "Chọn văn phòng nhận" at bounding box center [233, 151] width 83 height 12
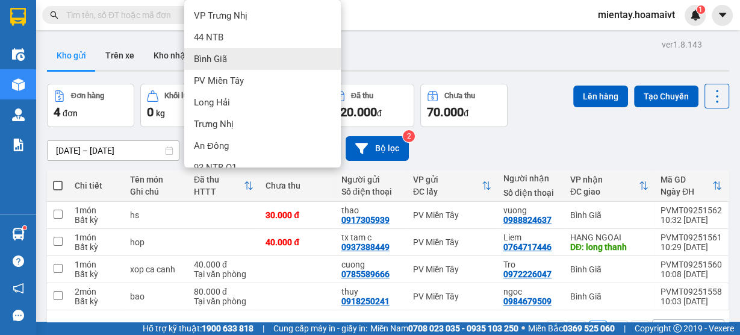
click at [247, 69] on div "Bình Giã" at bounding box center [262, 59] width 157 height 22
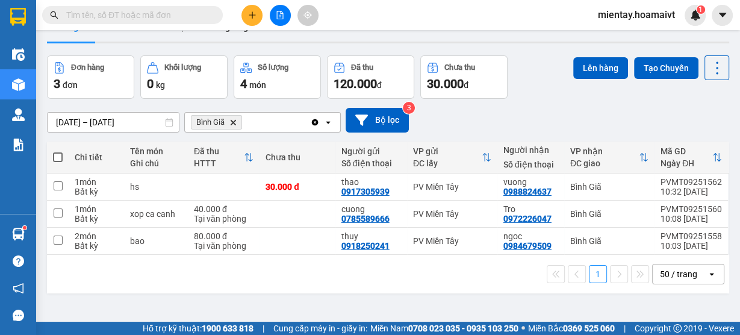
scroll to position [55, 0]
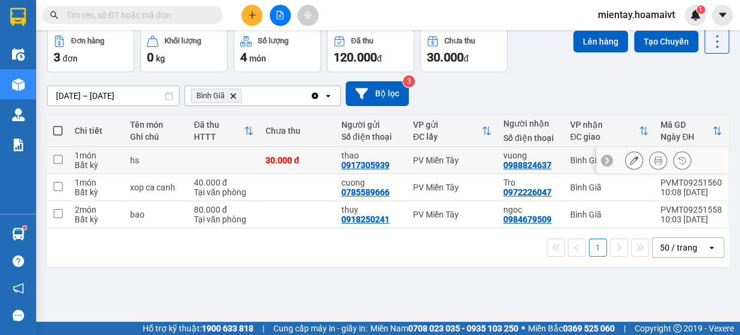
click at [213, 162] on td at bounding box center [224, 160] width 72 height 27
checkbox input "true"
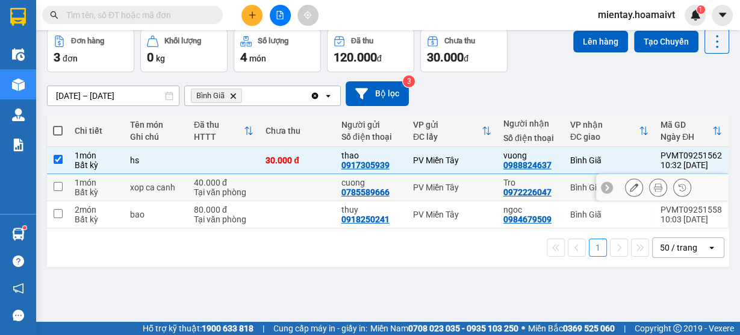
click at [201, 180] on div "40.000 đ" at bounding box center [224, 183] width 60 height 10
checkbox input "true"
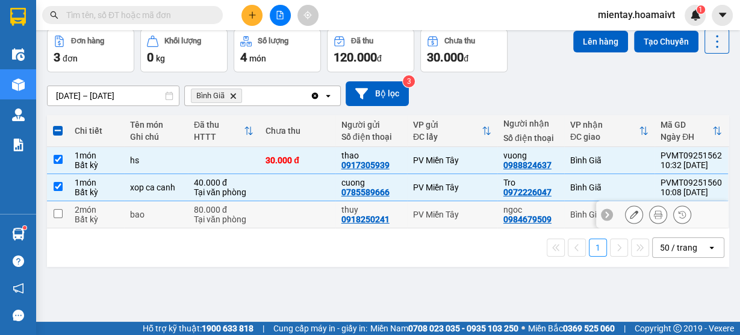
click at [189, 214] on td "80.000 đ Tại văn phòng" at bounding box center [224, 214] width 72 height 27
checkbox input "true"
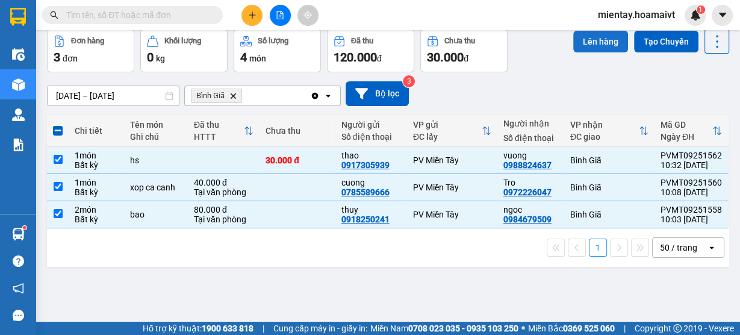
click at [587, 39] on button "Lên hàng" at bounding box center [600, 42] width 55 height 22
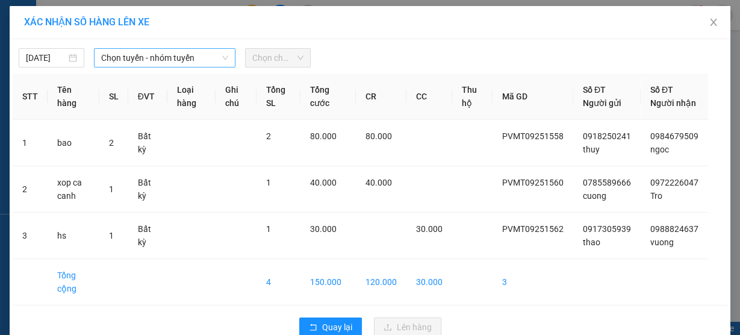
click at [138, 63] on span "Chọn tuyến - nhóm tuyến" at bounding box center [164, 58] width 127 height 18
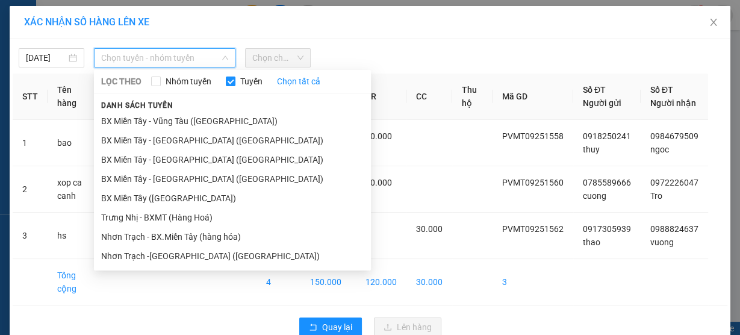
click at [143, 117] on li "BX Miền Tây - Vũng Tàu ([GEOGRAPHIC_DATA])" at bounding box center [232, 120] width 277 height 19
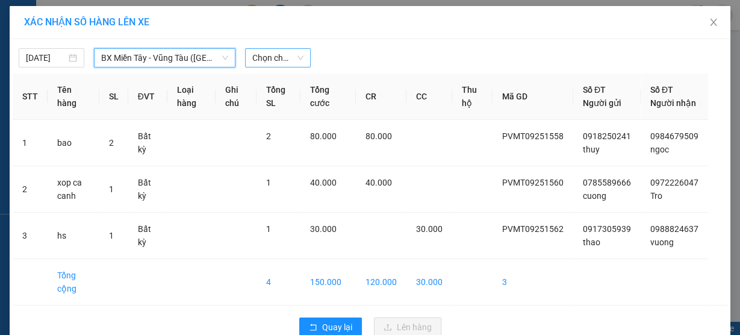
click at [269, 56] on span "Chọn chuyến" at bounding box center [277, 58] width 51 height 18
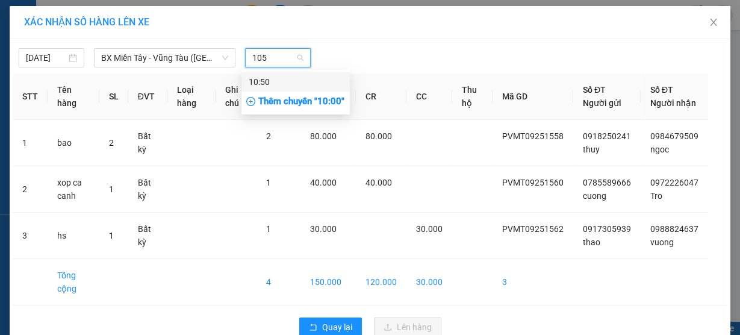
type input "1050"
click at [264, 78] on div "10:50" at bounding box center [296, 81] width 94 height 13
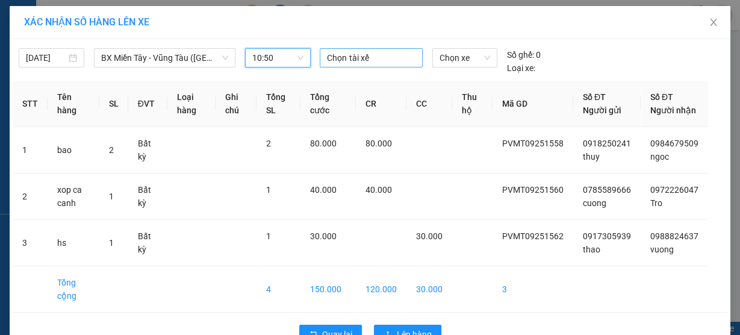
click at [339, 56] on div at bounding box center [371, 58] width 96 height 14
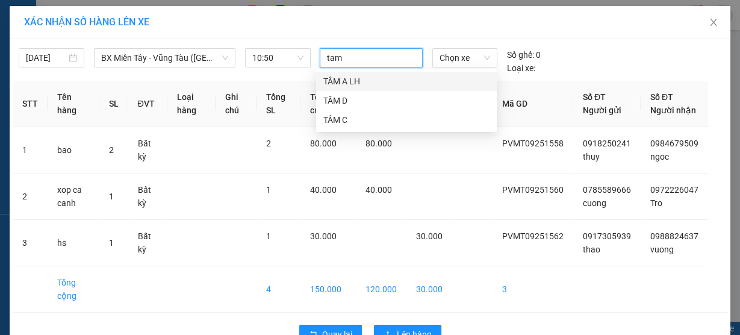
type input "tam c"
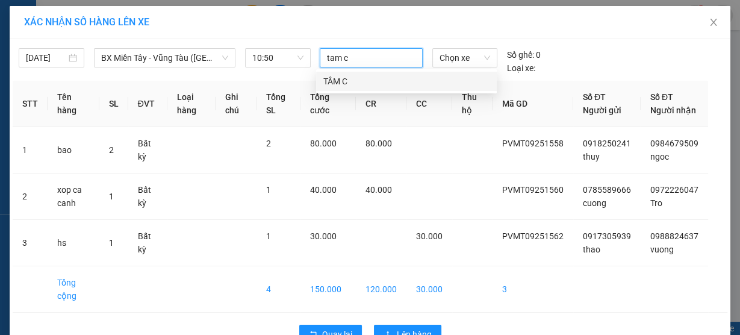
click at [342, 80] on div "TÂM C" at bounding box center [406, 81] width 166 height 13
click at [451, 55] on span "Chọn xe" at bounding box center [465, 58] width 51 height 18
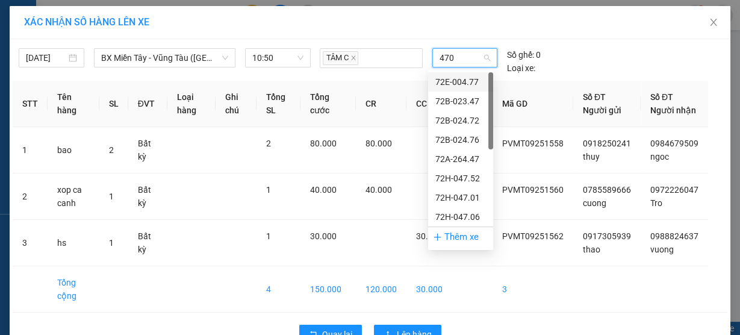
type input "4705"
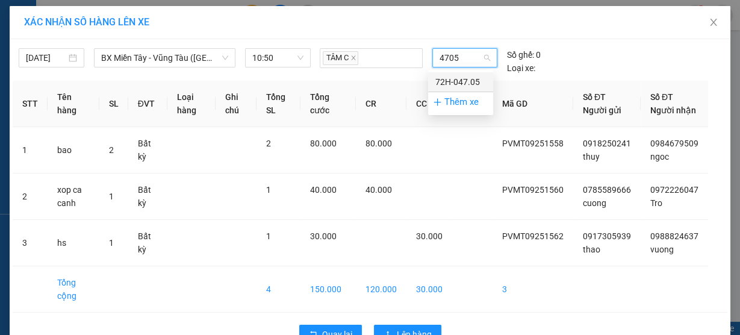
click at [460, 86] on div "72H-047.05" at bounding box center [461, 81] width 51 height 13
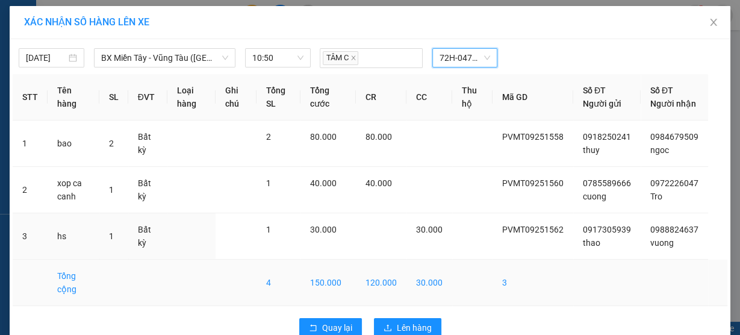
scroll to position [37, 0]
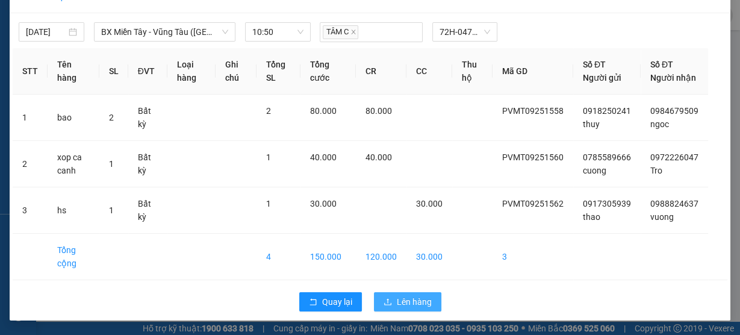
drag, startPoint x: 408, startPoint y: 298, endPoint x: 416, endPoint y: 304, distance: 9.5
click at [411, 299] on span "Lên hàng" at bounding box center [414, 301] width 35 height 13
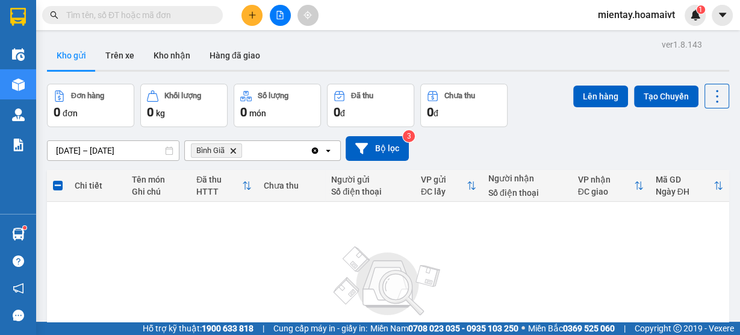
click at [233, 152] on icon "Delete" at bounding box center [233, 150] width 7 height 7
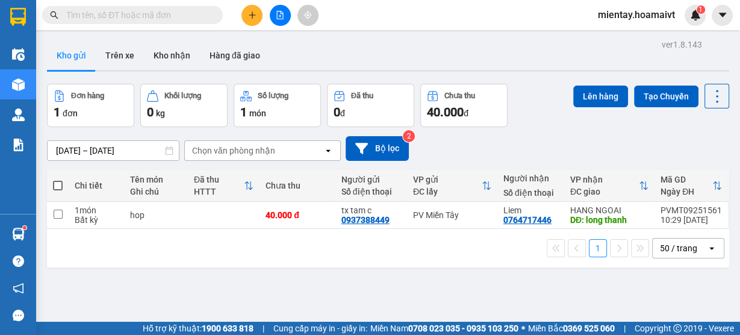
click at [233, 152] on div "Chọn văn phòng nhận" at bounding box center [233, 151] width 83 height 12
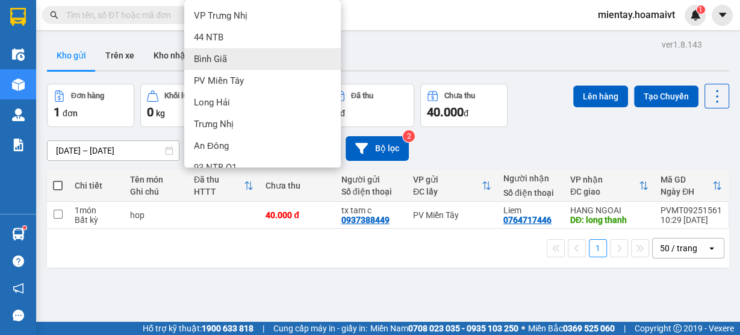
click at [234, 57] on div "Bình Giã" at bounding box center [262, 59] width 157 height 22
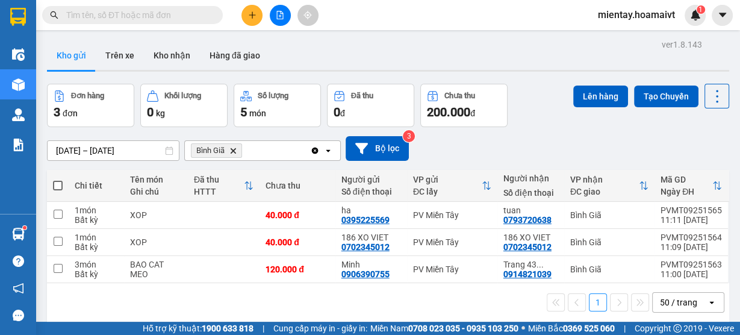
drag, startPoint x: 54, startPoint y: 185, endPoint x: 60, endPoint y: 180, distance: 8.6
click at [55, 184] on span at bounding box center [58, 186] width 10 height 10
click at [58, 180] on input "checkbox" at bounding box center [58, 180] width 0 height 0
checkbox input "true"
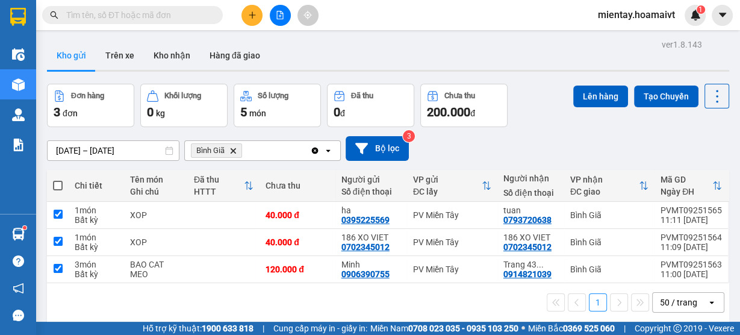
checkbox input "true"
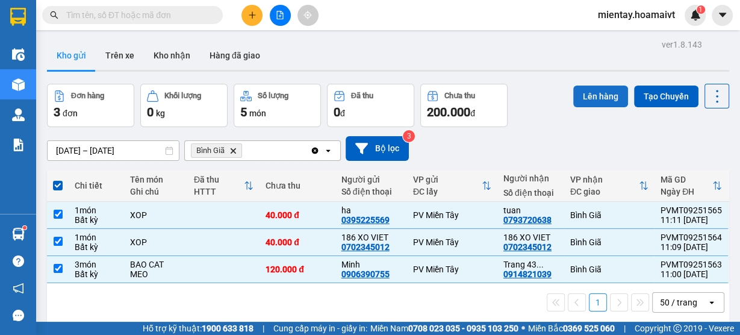
click at [588, 100] on button "Lên hàng" at bounding box center [600, 97] width 55 height 22
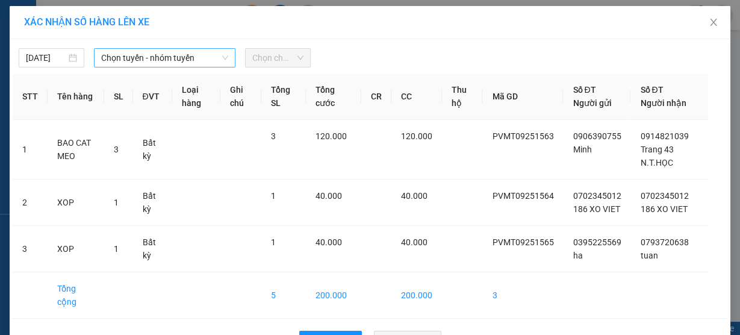
click at [184, 63] on span "Chọn tuyến - nhóm tuyến" at bounding box center [164, 58] width 127 height 18
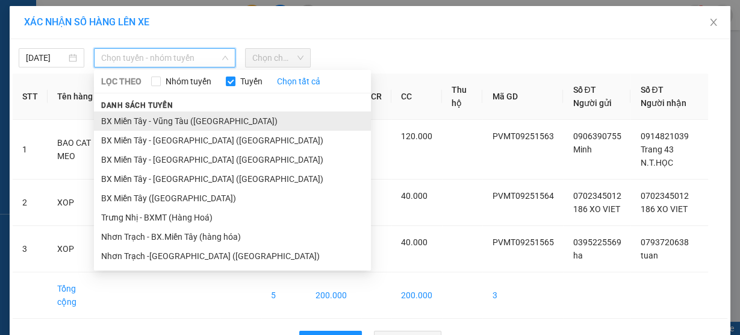
click at [187, 116] on li "BX Miền Tây - Vũng Tàu ([GEOGRAPHIC_DATA])" at bounding box center [232, 120] width 277 height 19
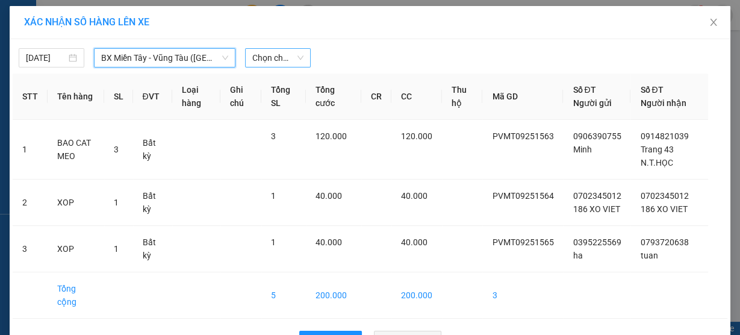
click at [273, 58] on span "Chọn chuyến" at bounding box center [277, 58] width 51 height 18
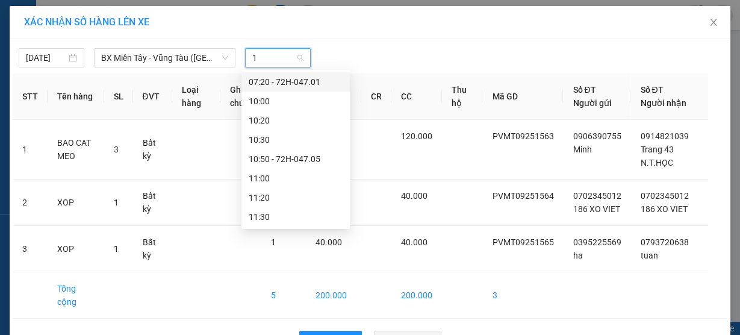
type input "11"
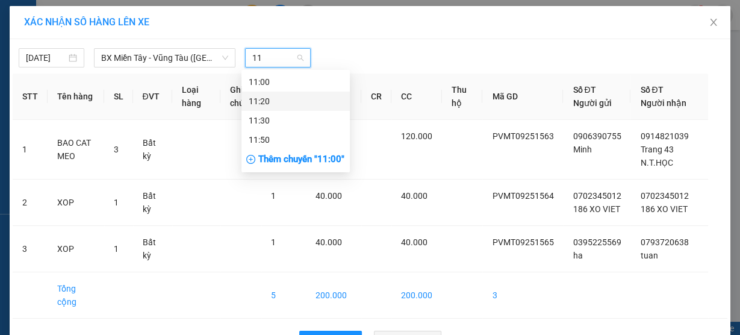
click at [278, 101] on div "11:20" at bounding box center [296, 101] width 94 height 13
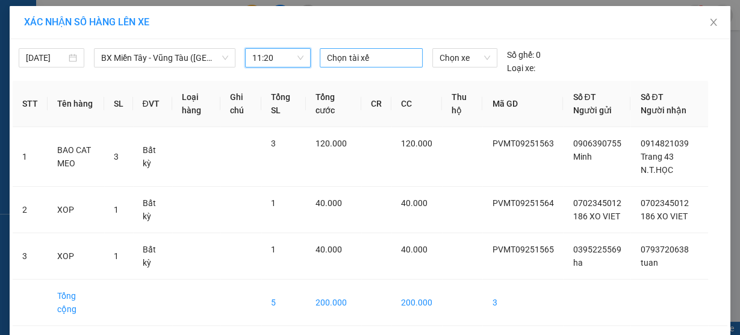
click at [348, 56] on div at bounding box center [371, 58] width 96 height 14
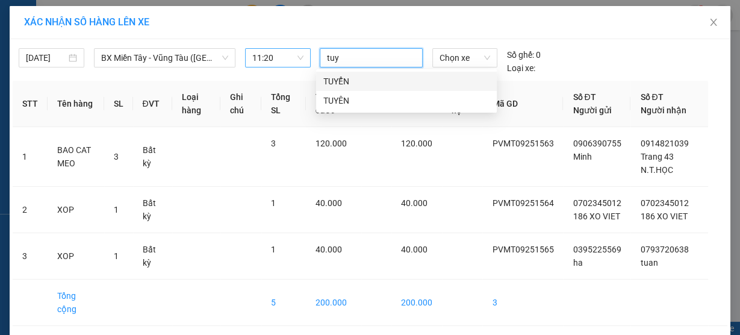
type input "tuye"
click at [348, 80] on div "TUYỂN" at bounding box center [406, 81] width 166 height 13
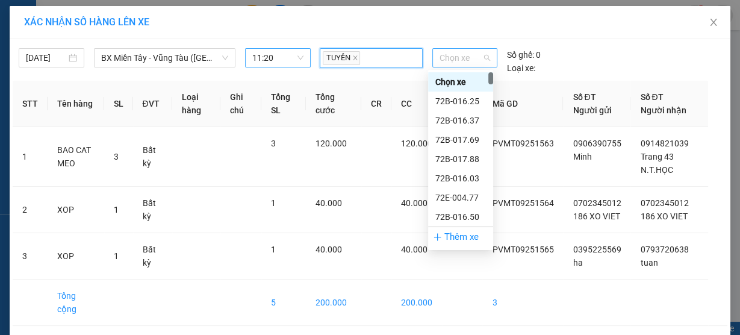
click at [448, 53] on span "Chọn xe" at bounding box center [465, 58] width 51 height 18
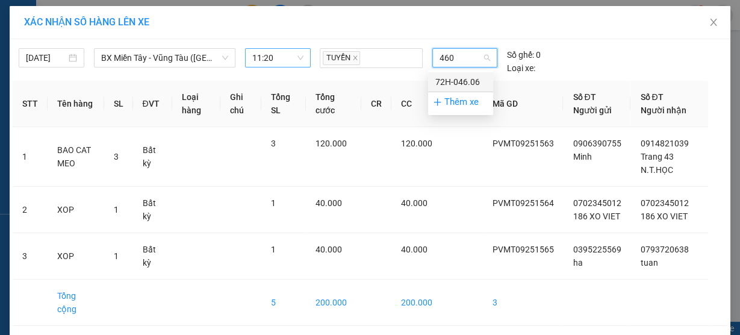
type input "4606"
click at [452, 79] on div "72H-046.06" at bounding box center [461, 81] width 51 height 13
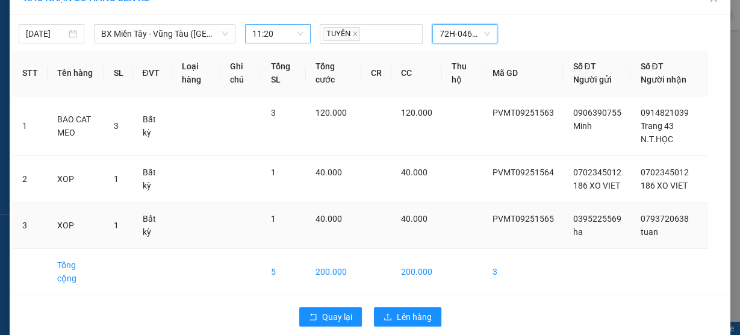
scroll to position [37, 0]
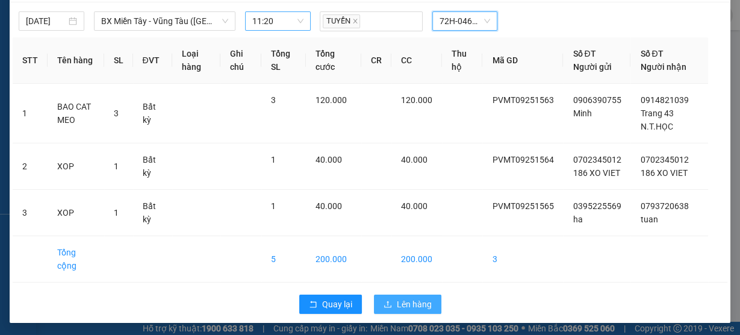
click at [405, 298] on span "Lên hàng" at bounding box center [414, 304] width 35 height 13
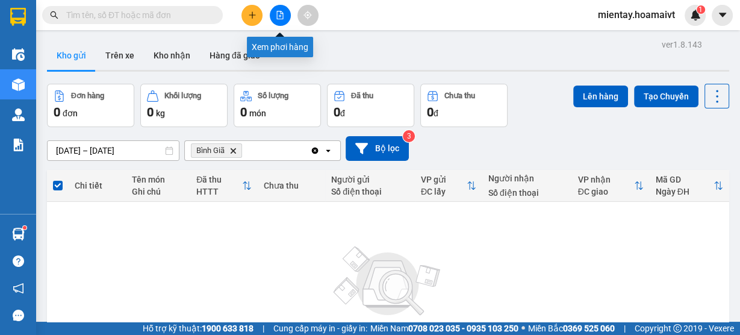
click at [279, 12] on icon "file-add" at bounding box center [280, 15] width 8 height 8
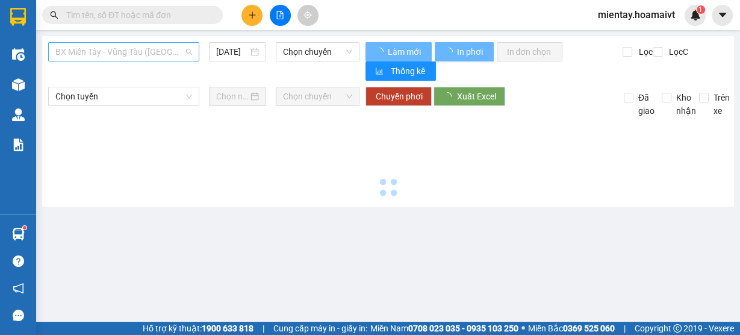
click at [138, 50] on span "BX Miền Tây - Vũng Tàu ([GEOGRAPHIC_DATA])" at bounding box center [123, 52] width 137 height 18
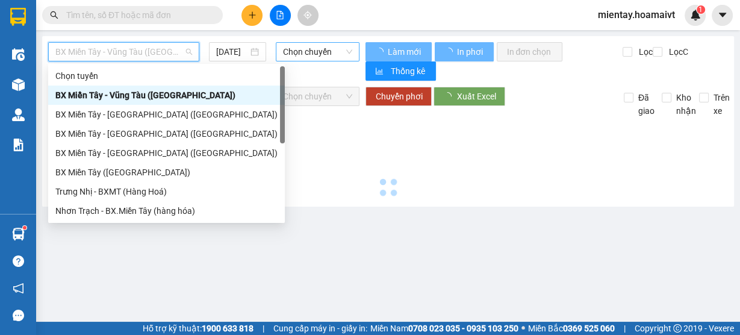
click at [307, 50] on span "Chọn chuyến" at bounding box center [318, 52] width 70 height 18
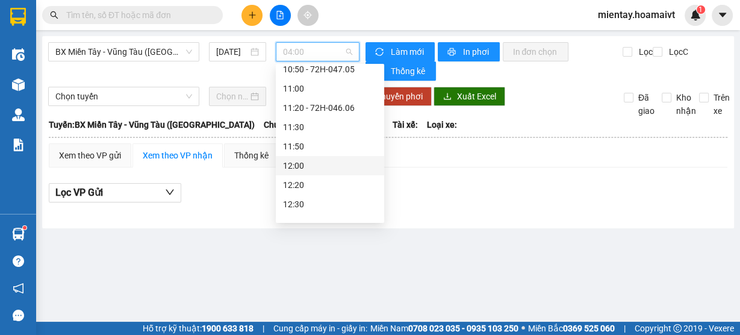
scroll to position [386, 0]
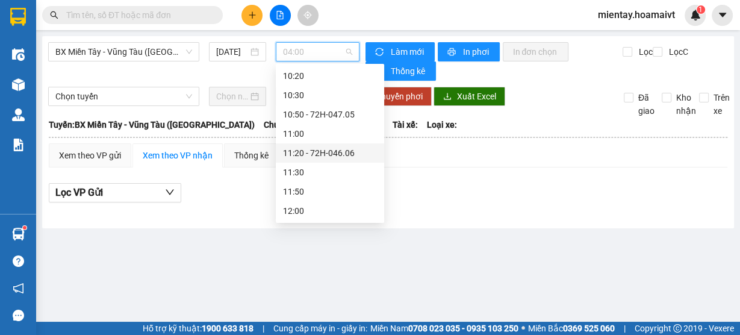
click at [337, 152] on div "11:20 - 72H-046.06" at bounding box center [330, 152] width 94 height 13
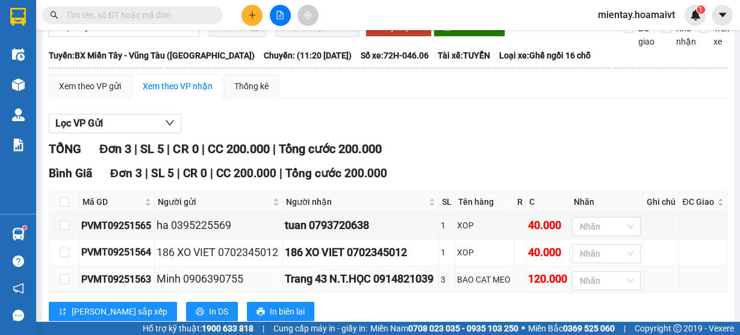
scroll to position [117, 0]
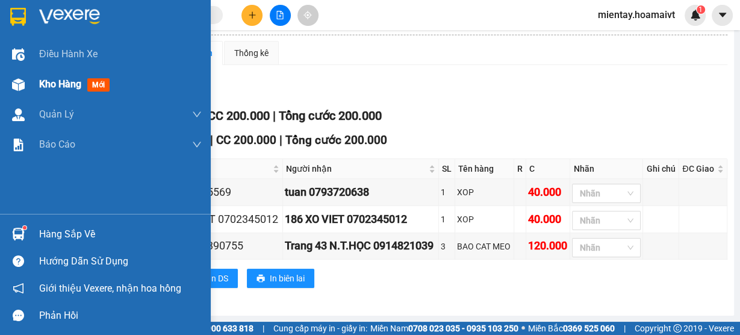
click at [46, 81] on span "Kho hàng" at bounding box center [60, 83] width 42 height 11
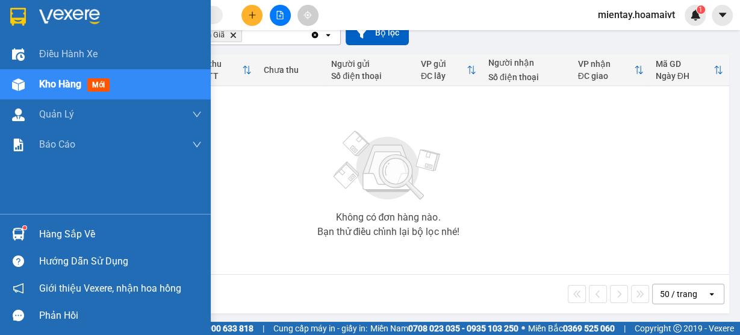
scroll to position [117, 0]
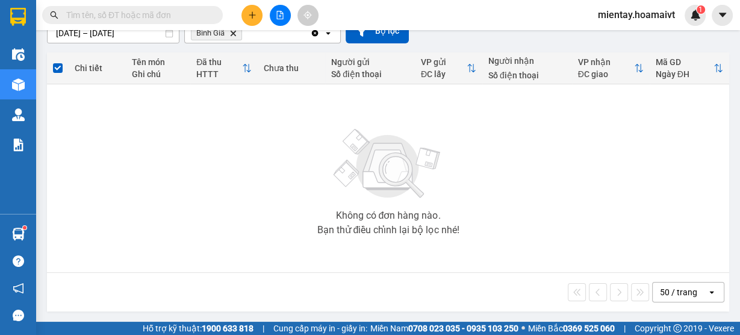
click at [234, 34] on icon "Delete" at bounding box center [233, 33] width 7 height 7
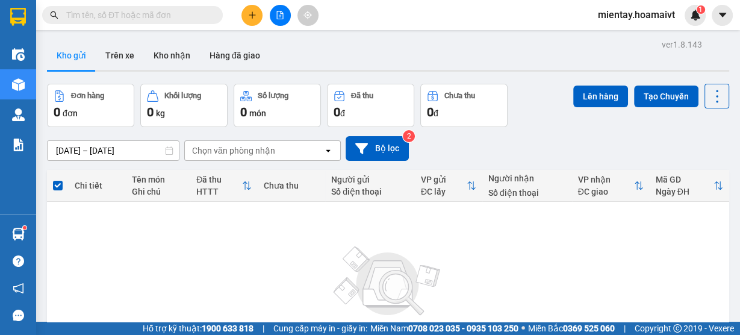
scroll to position [21, 0]
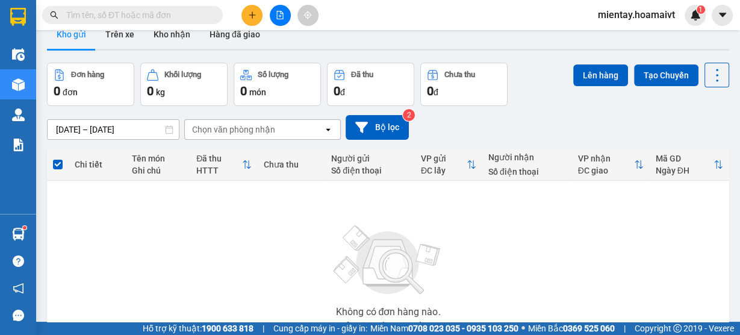
click at [228, 140] on div "[DATE] – [DATE] Press the down arrow key to interact with the calendar and sele…" at bounding box center [388, 127] width 683 height 43
click at [233, 134] on div "Chọn văn phòng nhận" at bounding box center [233, 129] width 83 height 12
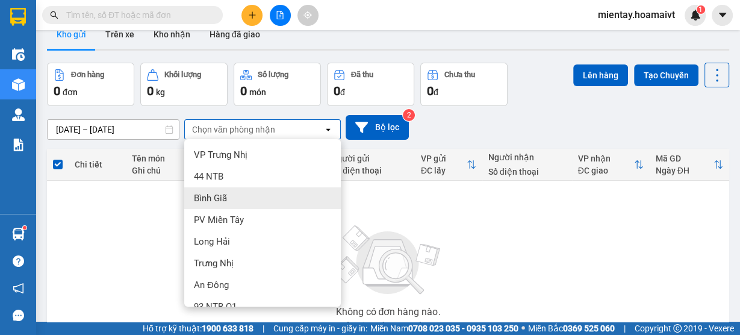
click at [224, 192] on span "Bình Giã" at bounding box center [210, 198] width 33 height 12
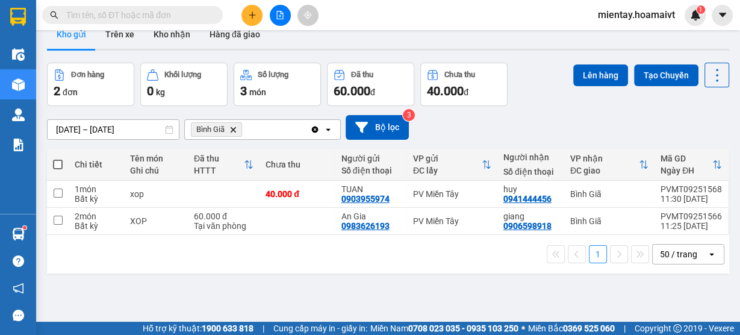
click at [234, 127] on icon "Delete" at bounding box center [233, 129] width 7 height 7
click at [239, 128] on div "Chọn văn phòng nhận" at bounding box center [233, 129] width 83 height 12
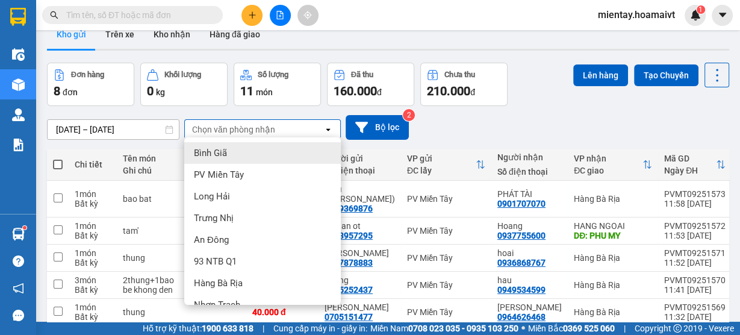
scroll to position [124, 0]
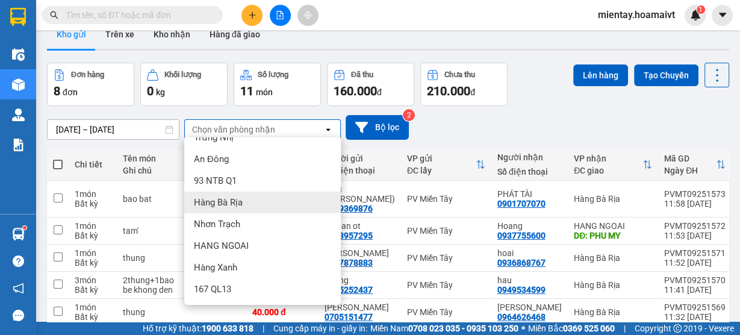
click at [232, 200] on span "Hàng Bà Rịa" at bounding box center [218, 202] width 49 height 12
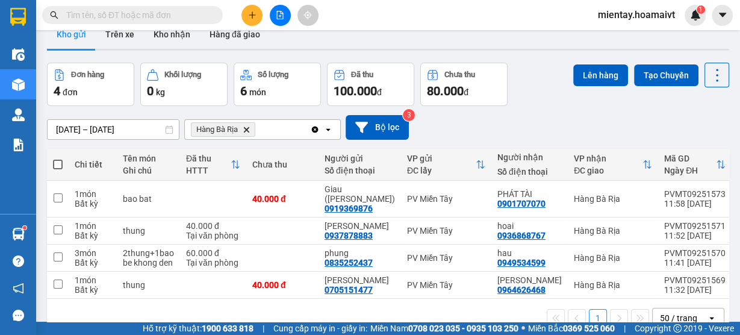
click at [62, 163] on span at bounding box center [58, 165] width 10 height 10
click at [58, 158] on input "checkbox" at bounding box center [58, 158] width 0 height 0
checkbox input "true"
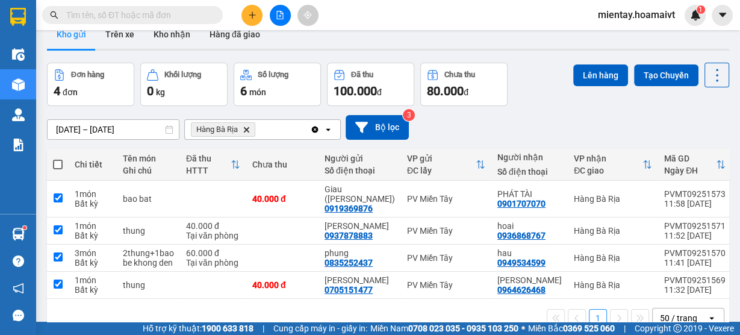
checkbox input "true"
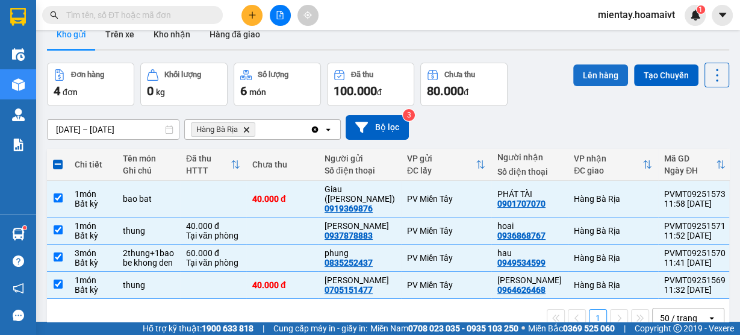
click at [589, 72] on button "Lên hàng" at bounding box center [600, 75] width 55 height 22
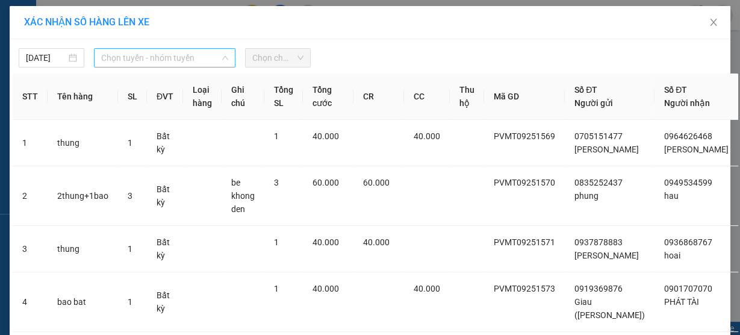
click at [158, 60] on span "Chọn tuyến - nhóm tuyến" at bounding box center [164, 58] width 127 height 18
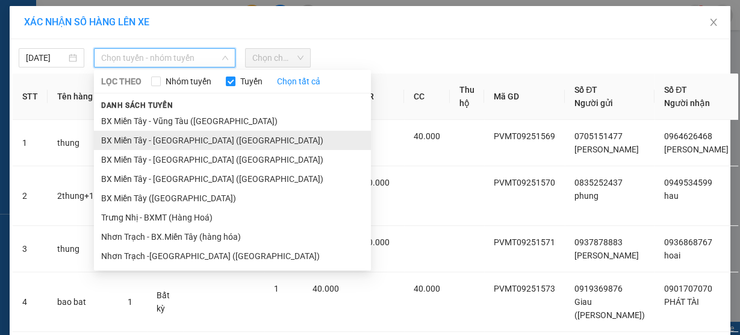
click at [163, 135] on li "BX Miền Tây - [GEOGRAPHIC_DATA] ([GEOGRAPHIC_DATA])" at bounding box center [232, 140] width 277 height 19
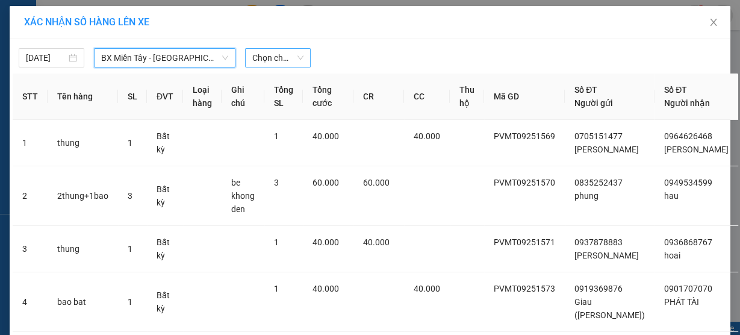
click at [261, 60] on span "Chọn chuyến" at bounding box center [277, 58] width 51 height 18
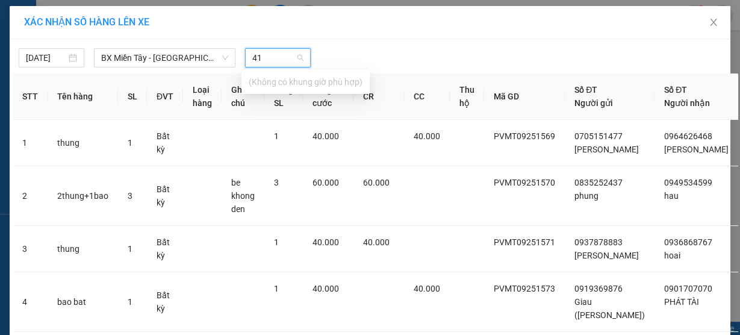
click at [259, 53] on input "41" at bounding box center [273, 58] width 43 height 18
type input "12"
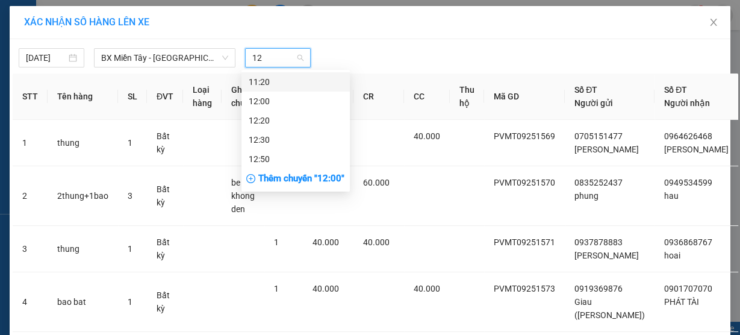
click at [265, 95] on div "12:00" at bounding box center [296, 101] width 108 height 19
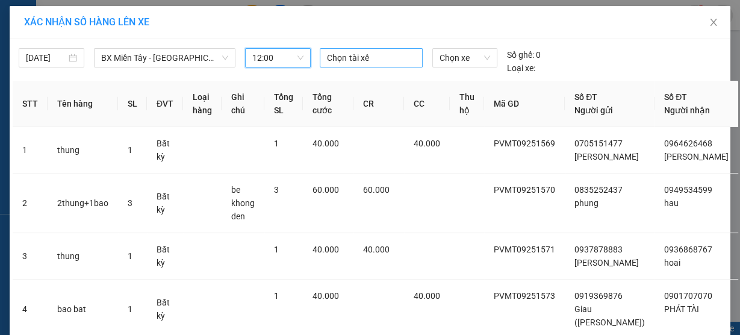
click at [338, 54] on div at bounding box center [371, 58] width 96 height 14
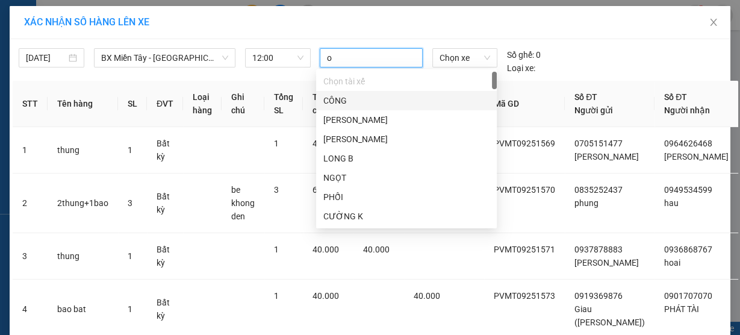
type input "ot"
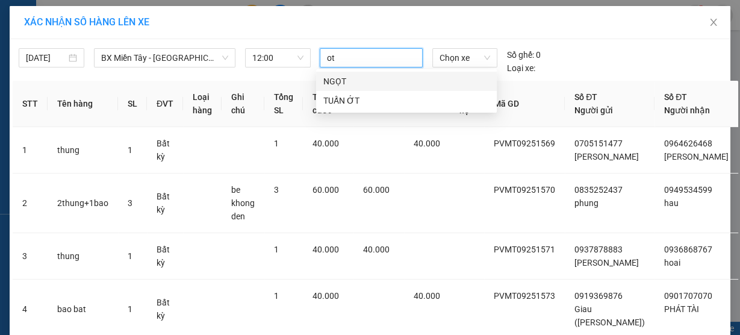
click at [342, 94] on div "TUẤN ỚT" at bounding box center [406, 100] width 166 height 13
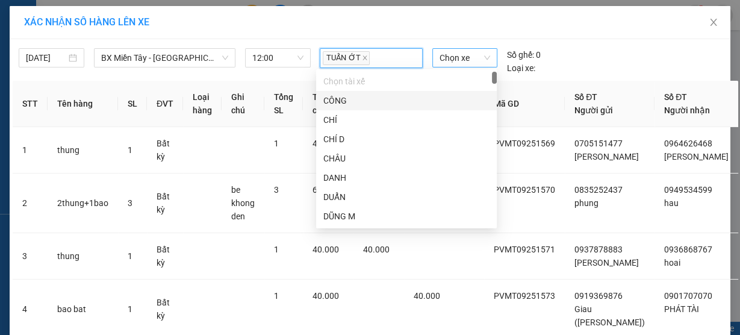
click at [452, 64] on span "Chọn xe" at bounding box center [465, 58] width 51 height 18
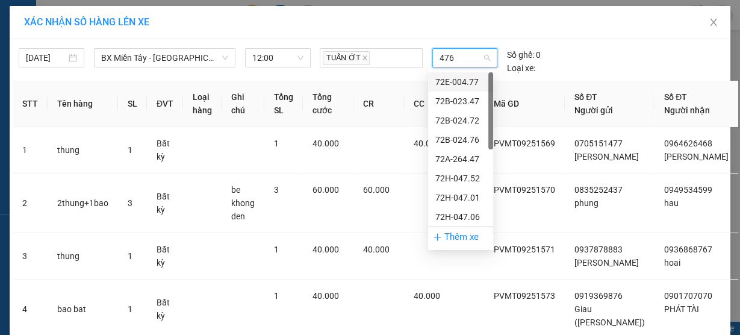
type input "4764"
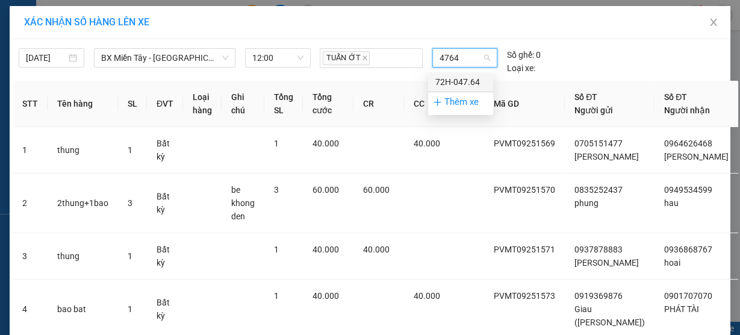
click at [474, 83] on div "72H-047.64" at bounding box center [461, 81] width 51 height 13
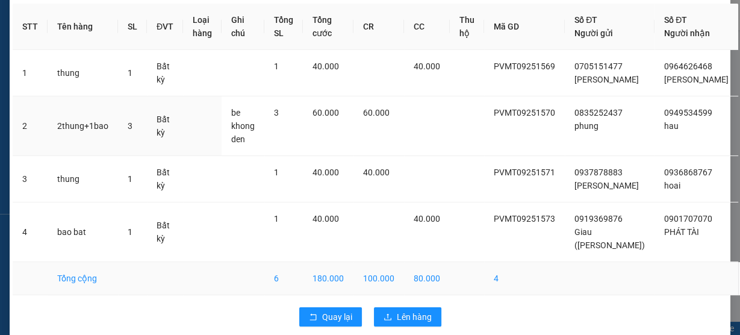
scroll to position [110, 0]
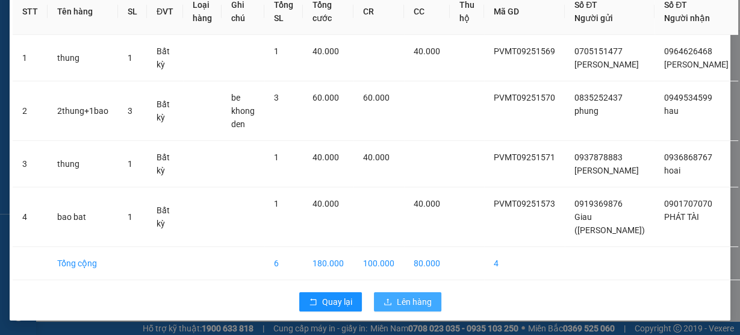
click at [406, 298] on span "Lên hàng" at bounding box center [414, 301] width 35 height 13
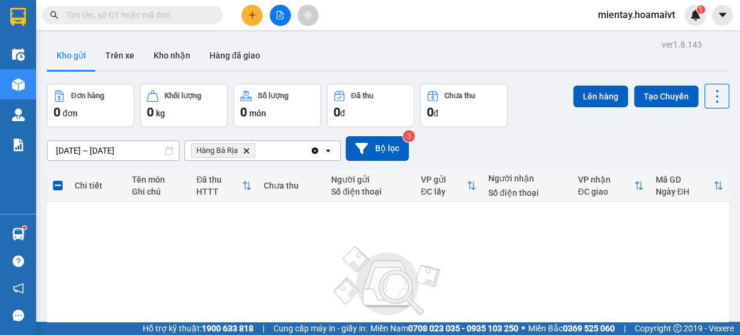
click at [249, 148] on icon "Hàng Bà Rịa, close by backspace" at bounding box center [246, 150] width 5 height 5
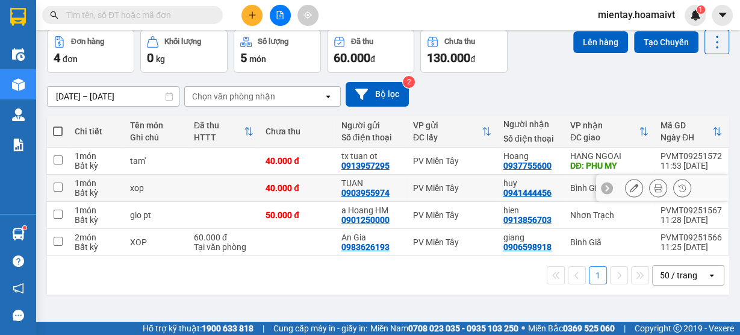
scroll to position [55, 0]
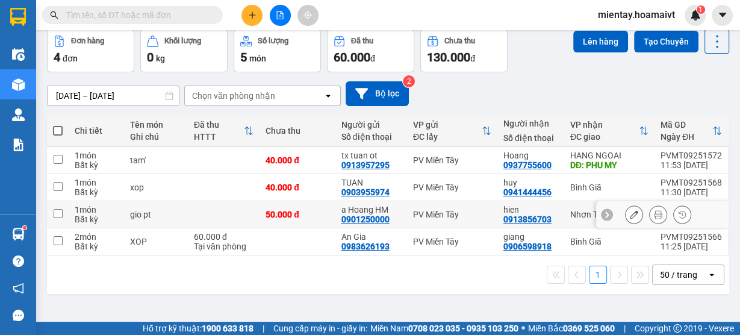
click at [234, 217] on td at bounding box center [224, 214] width 72 height 27
checkbox input "true"
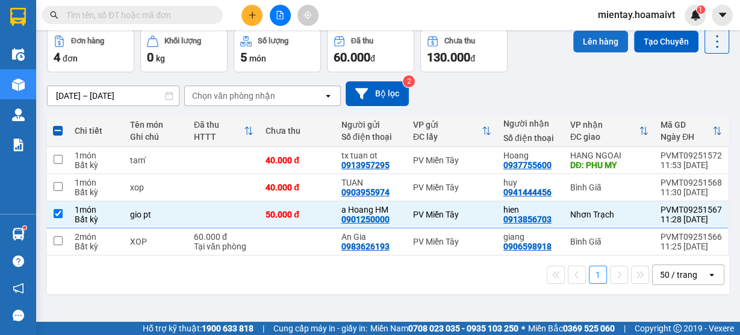
click at [587, 43] on button "Lên hàng" at bounding box center [600, 42] width 55 height 22
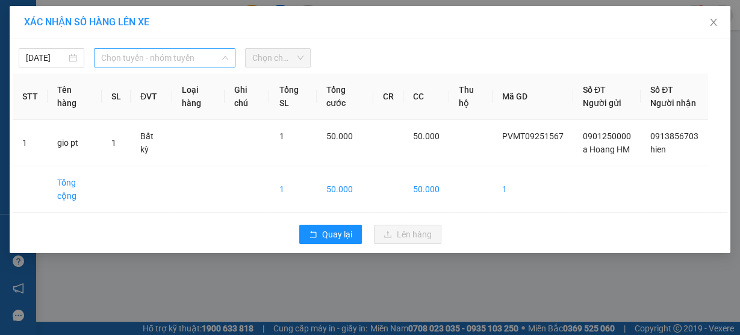
click at [150, 57] on span "Chọn tuyến - nhóm tuyến" at bounding box center [164, 58] width 127 height 18
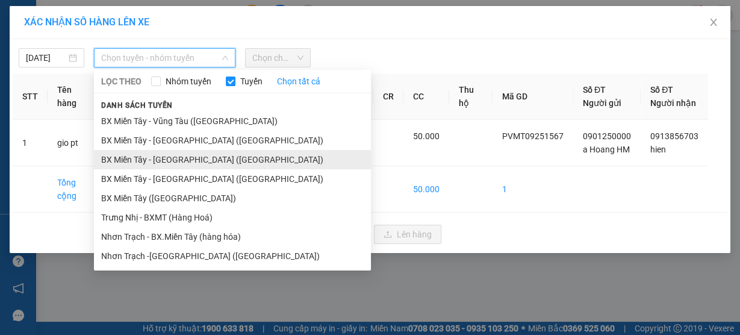
click at [173, 162] on li "BX Miền Tây - [GEOGRAPHIC_DATA] ([GEOGRAPHIC_DATA])" at bounding box center [232, 159] width 277 height 19
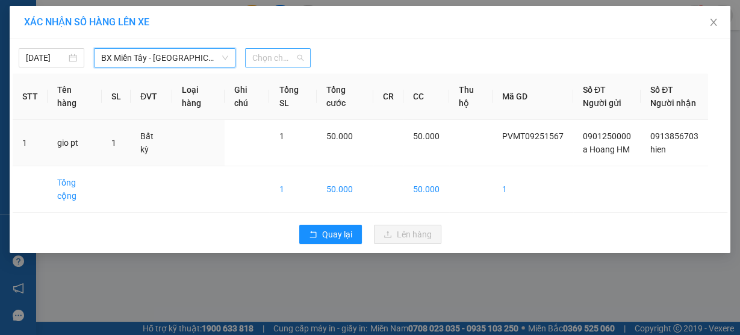
click at [274, 55] on span "Chọn chuyến" at bounding box center [277, 58] width 51 height 18
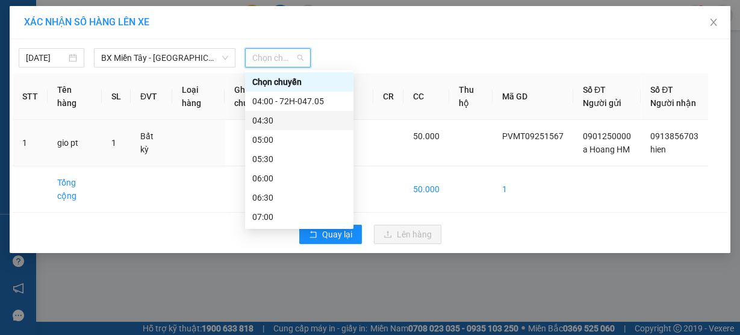
click at [278, 119] on div "04:30" at bounding box center [299, 120] width 94 height 13
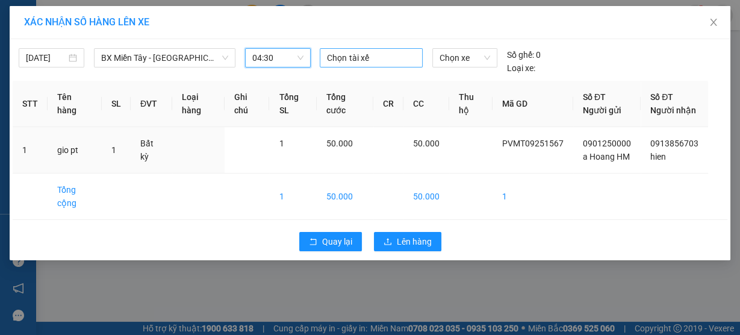
click at [357, 61] on div at bounding box center [371, 58] width 96 height 14
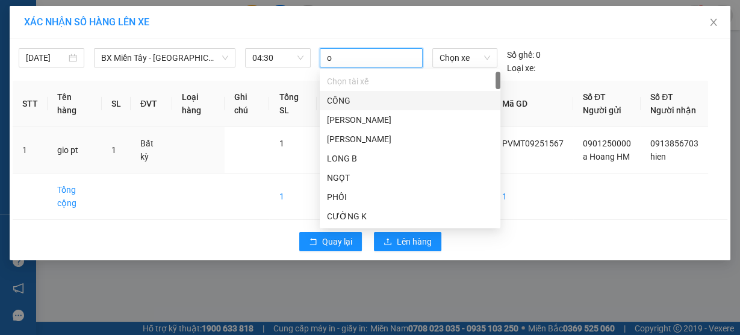
type input "ot"
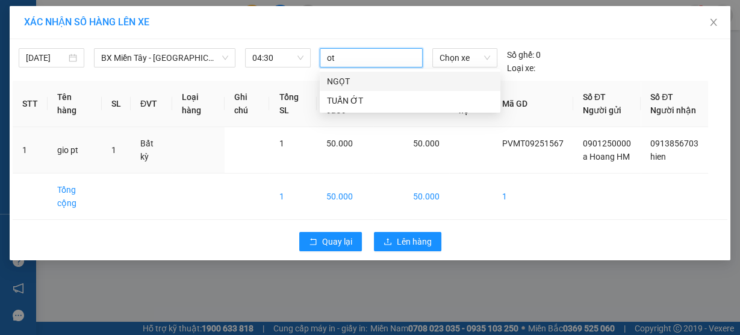
click at [358, 95] on div "TUẤN ỚT" at bounding box center [410, 100] width 166 height 13
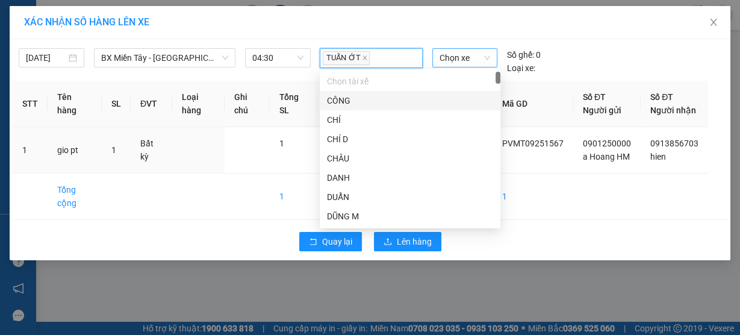
click at [443, 61] on span "Chọn xe" at bounding box center [465, 58] width 51 height 18
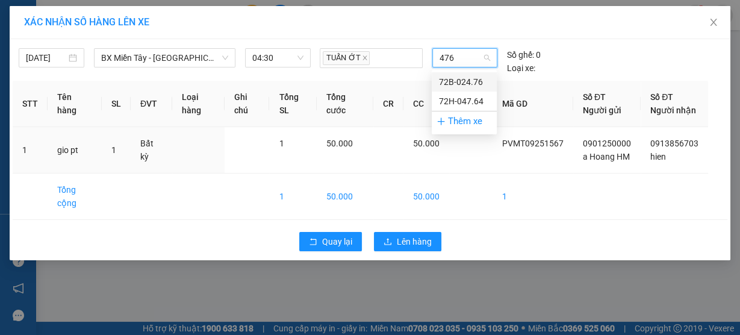
type input "4764"
click at [447, 81] on div "72H-047.64" at bounding box center [464, 81] width 51 height 13
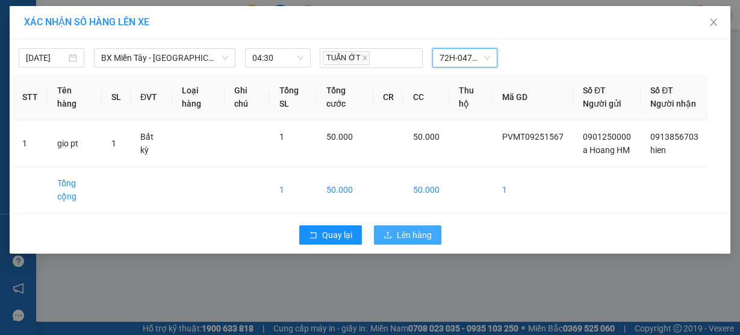
click at [415, 242] on span "Lên hàng" at bounding box center [414, 234] width 35 height 13
